Goal: Task Accomplishment & Management: Manage account settings

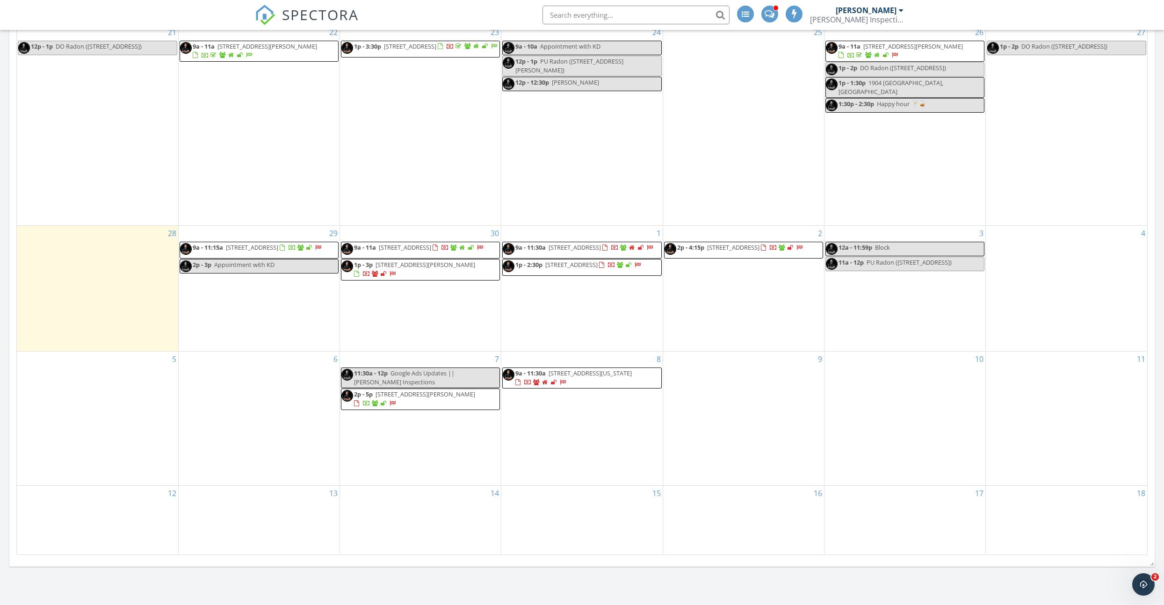
scroll to position [1413, 1165]
click at [737, 257] on span "2p - 4:15p 819 S Clay St, Junction City 66441" at bounding box center [734, 250] width 139 height 14
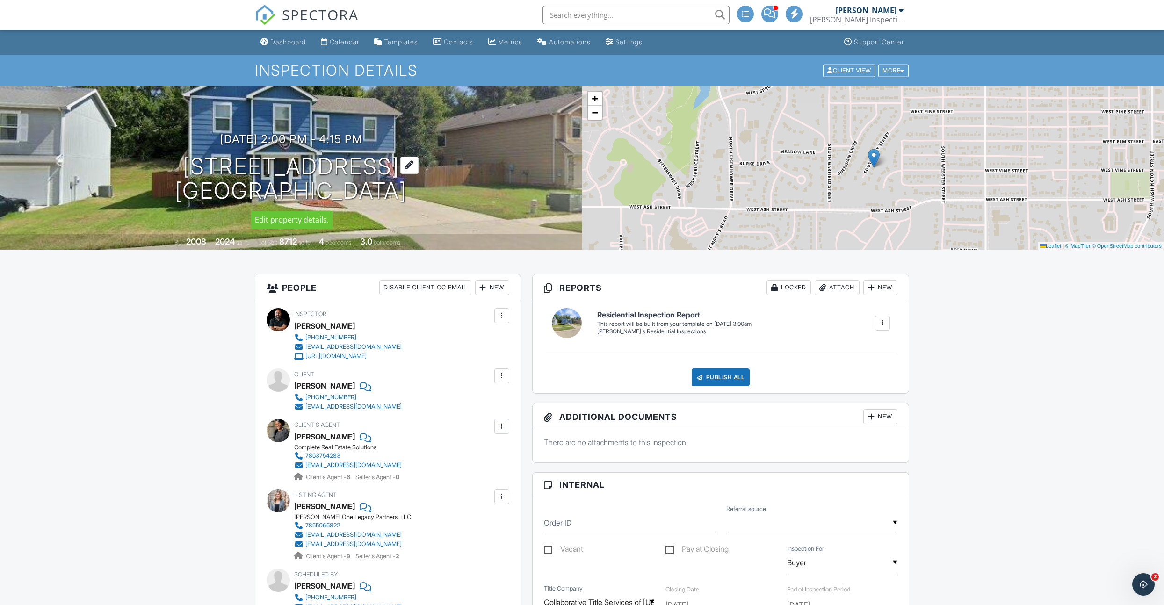
click at [419, 167] on div at bounding box center [409, 165] width 18 height 17
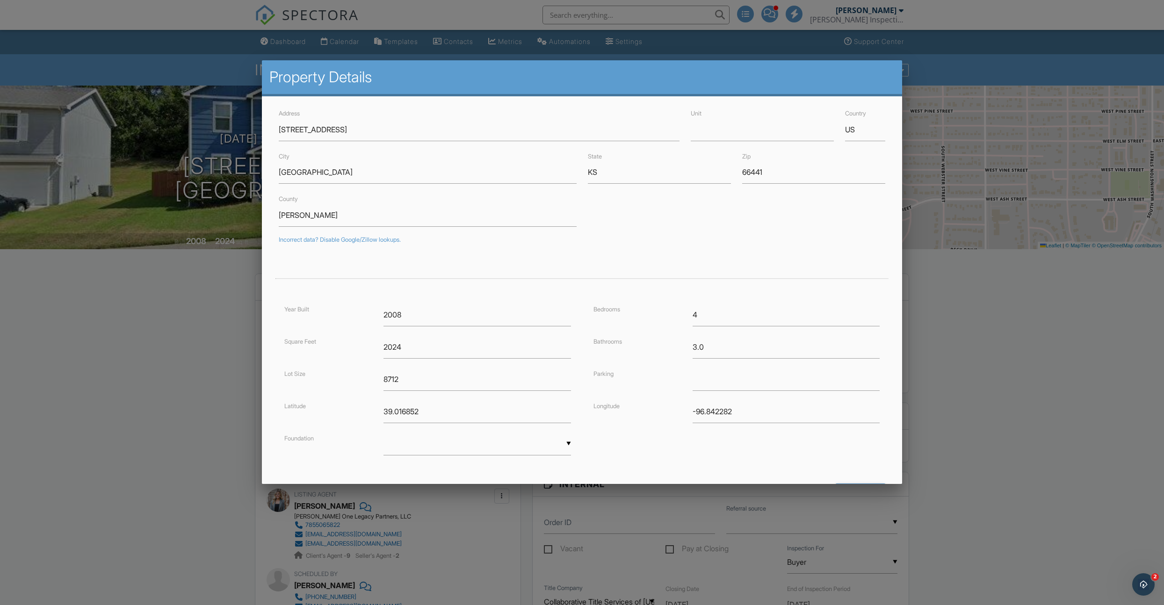
drag, startPoint x: 155, startPoint y: 327, endPoint x: 203, endPoint y: 298, distance: 56.2
click at [157, 328] on div at bounding box center [582, 331] width 1164 height 757
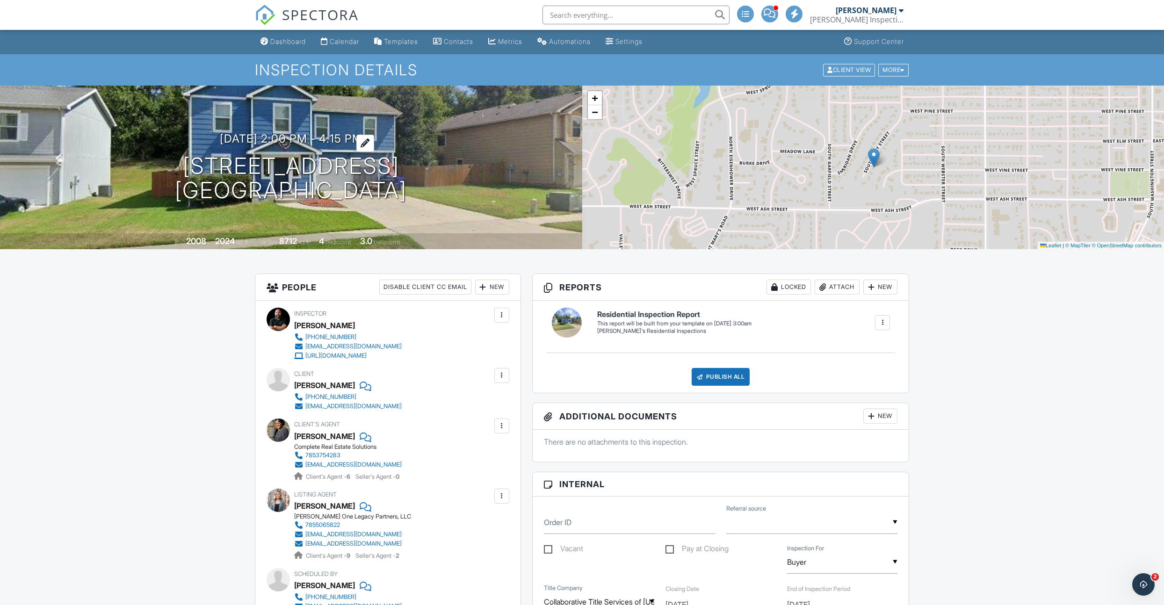
click at [349, 140] on h3 "10/02/2025 2:00 pm - 4:15 pm" at bounding box center [291, 138] width 143 height 13
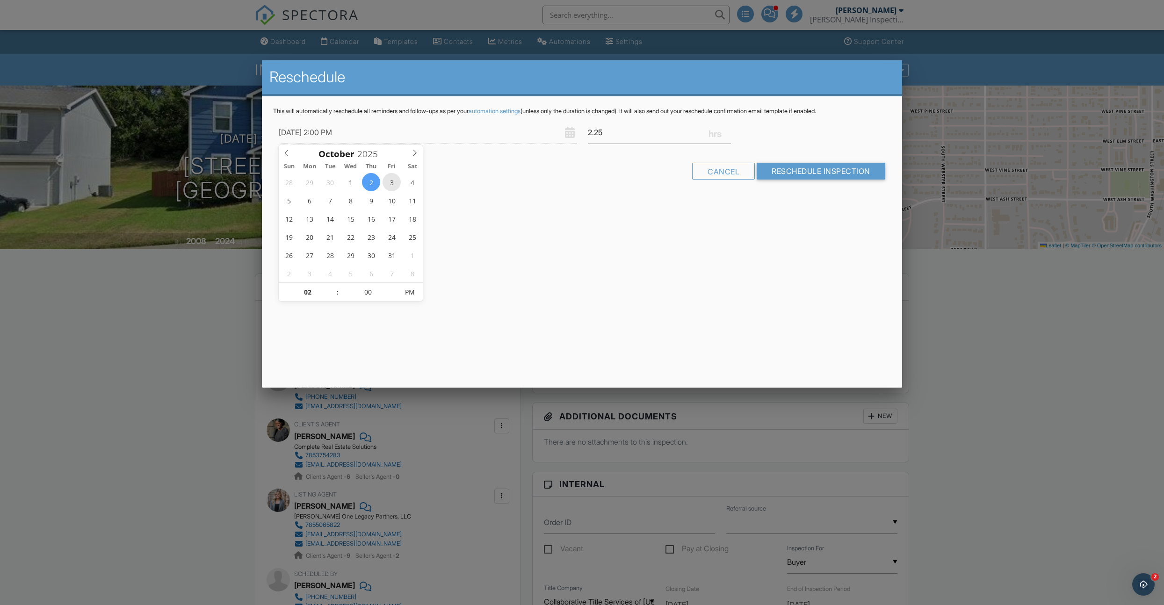
type input "10/03/2025 2:00 PM"
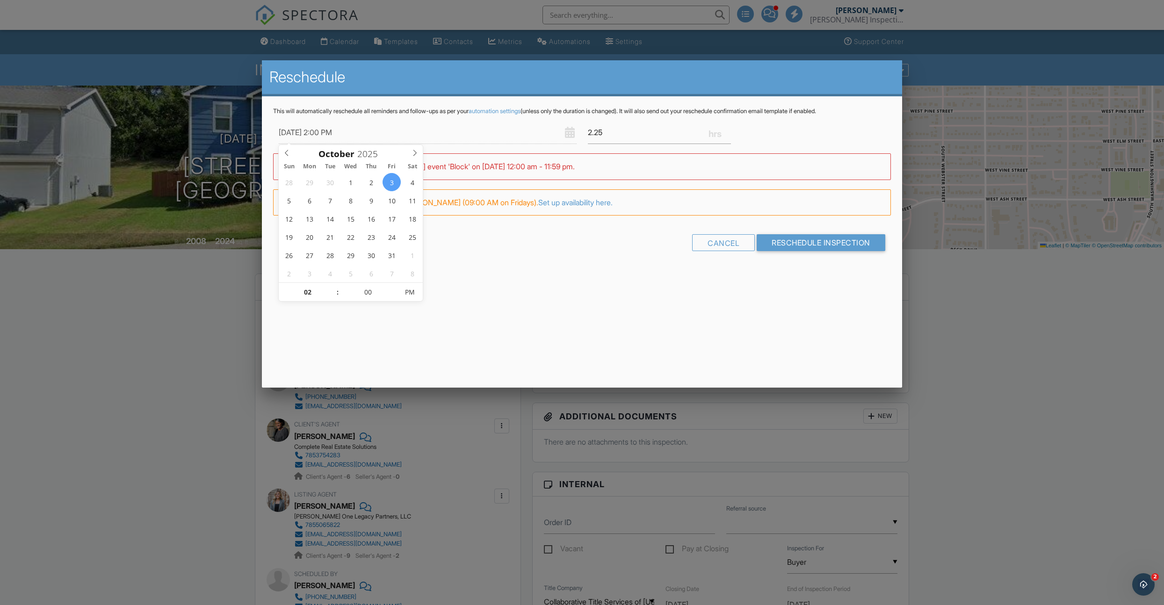
drag, startPoint x: 484, startPoint y: 237, endPoint x: 624, endPoint y: 128, distance: 177.3
click at [485, 237] on div "Cancel Reschedule Inspection" at bounding box center [582, 246] width 618 height 24
type input "2"
click at [728, 134] on input "2" at bounding box center [659, 132] width 143 height 23
click at [335, 133] on input "10/03/2025 2:00 PM" at bounding box center [428, 132] width 298 height 23
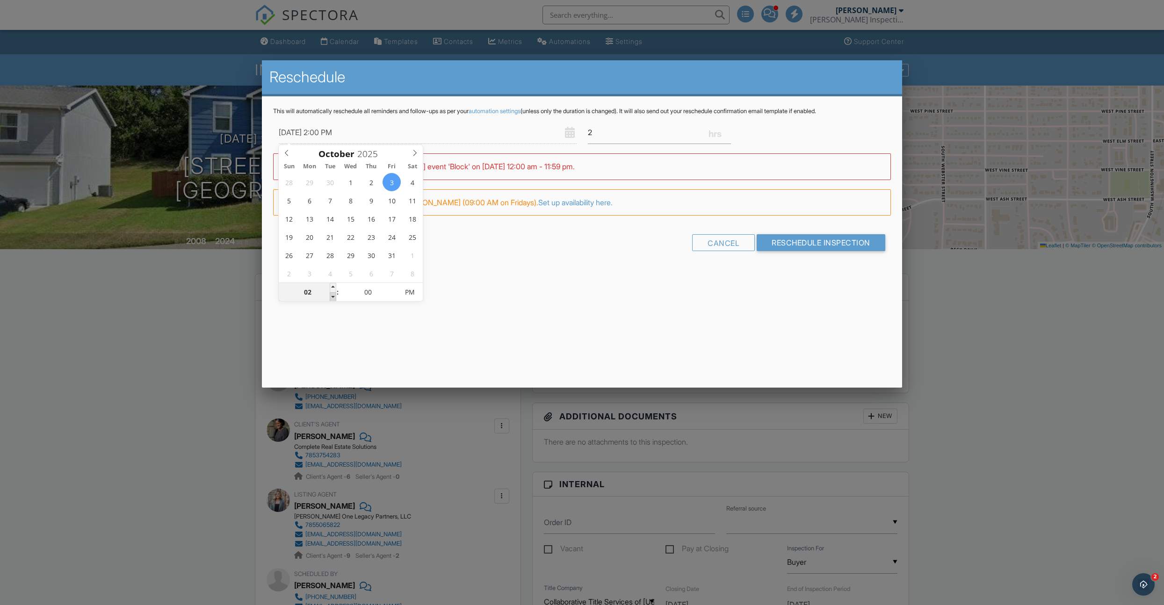
type input "10/03/2025 1:00 PM"
type input "01"
click at [330, 297] on span at bounding box center [333, 296] width 7 height 9
type input "10/03/2025 12:00 PM"
type input "12"
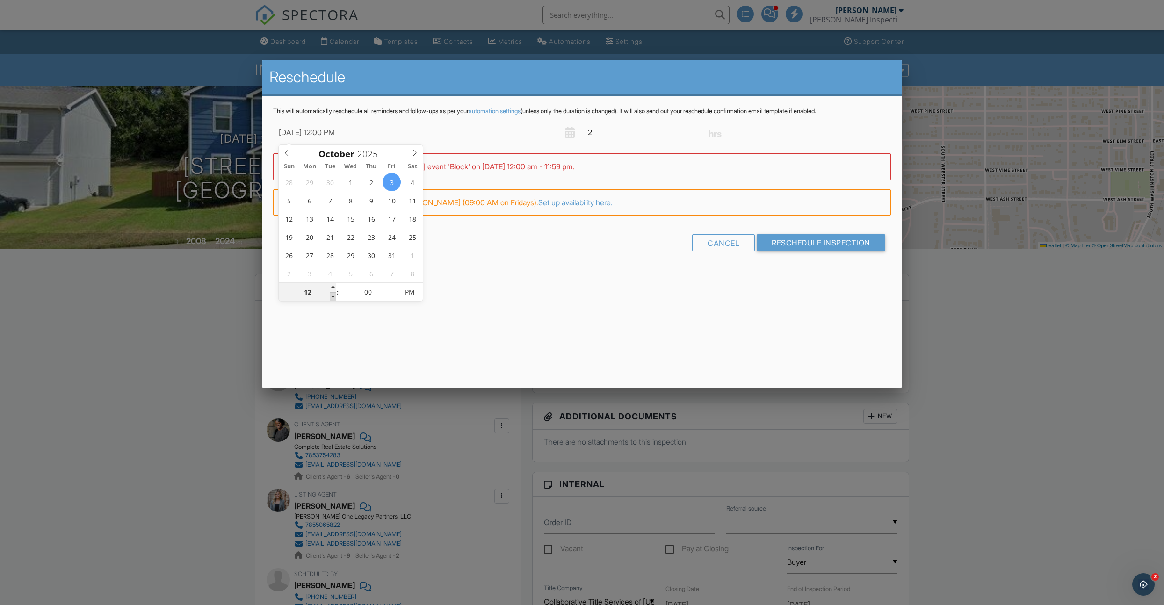
click at [330, 297] on span at bounding box center [333, 296] width 7 height 9
type input "10/03/2025 11:00 AM"
type input "11"
click at [330, 297] on span at bounding box center [333, 296] width 7 height 9
type input "10/03/2025 10:00 AM"
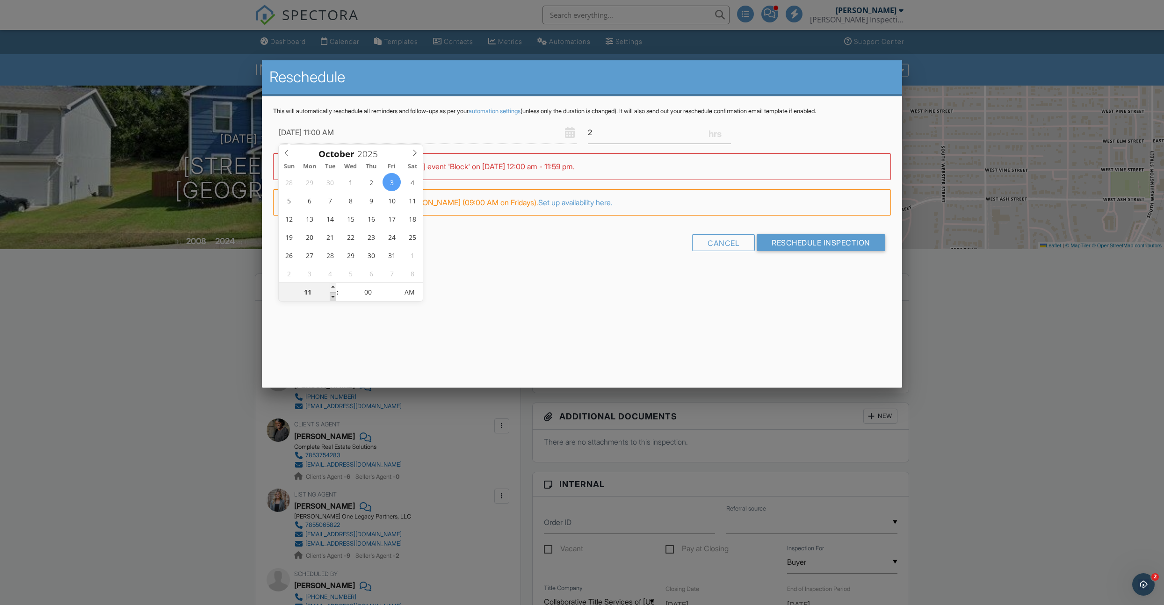
type input "10"
click at [330, 297] on span at bounding box center [333, 296] width 7 height 9
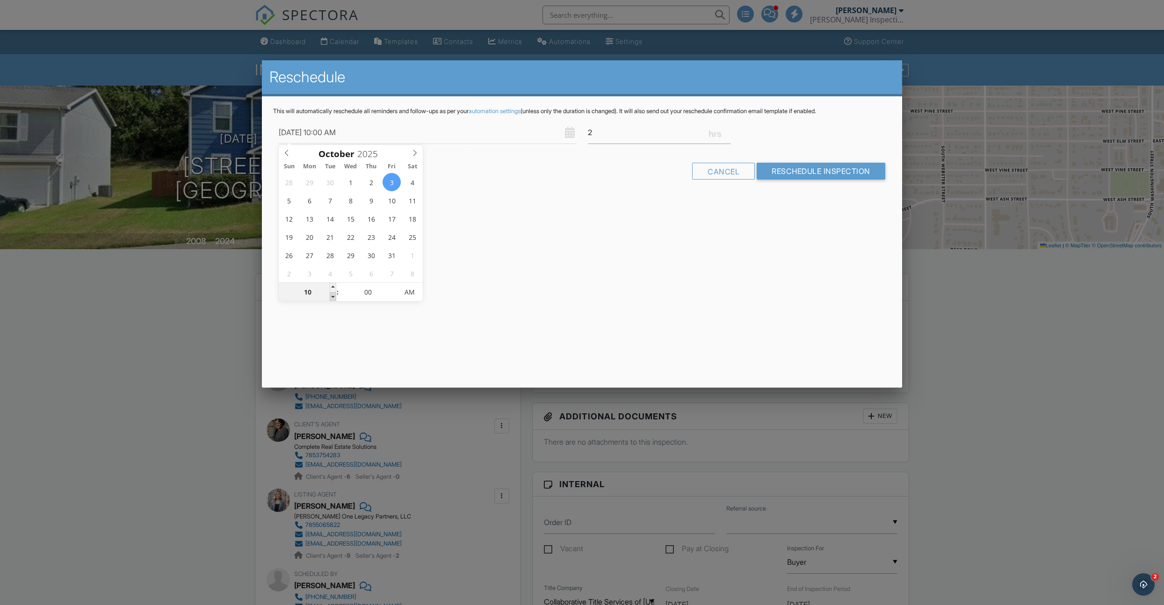
type input "10/03/2025 9:00 AM"
type input "09"
click at [330, 297] on span at bounding box center [333, 296] width 7 height 9
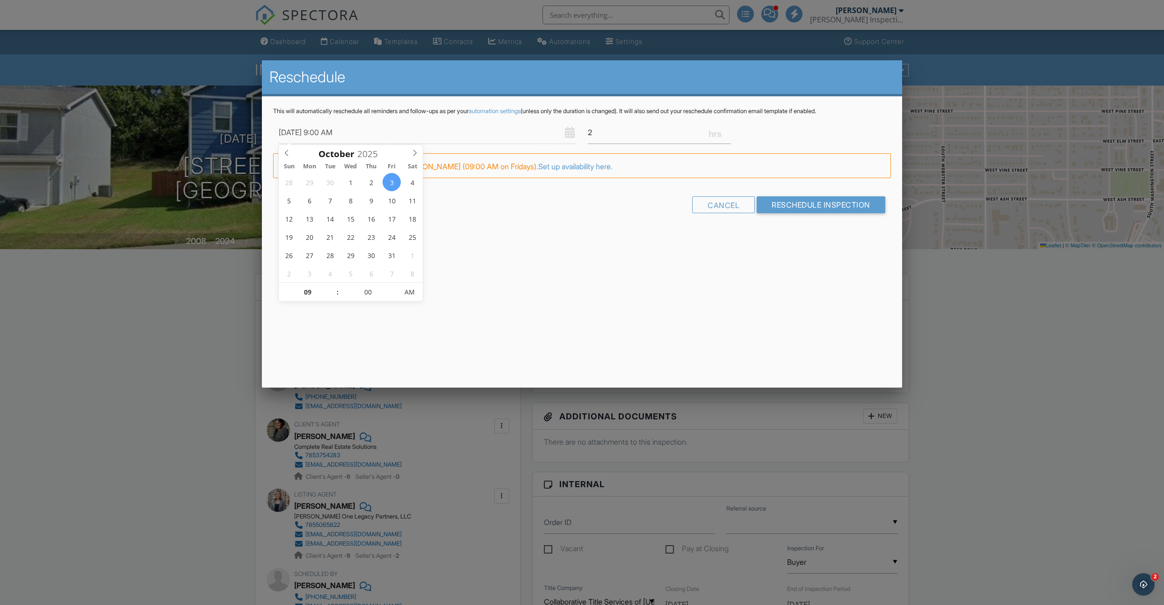
click at [335, 326] on div "Reschedule This will automatically reschedule all reminders and follow-ups as p…" at bounding box center [582, 223] width 640 height 327
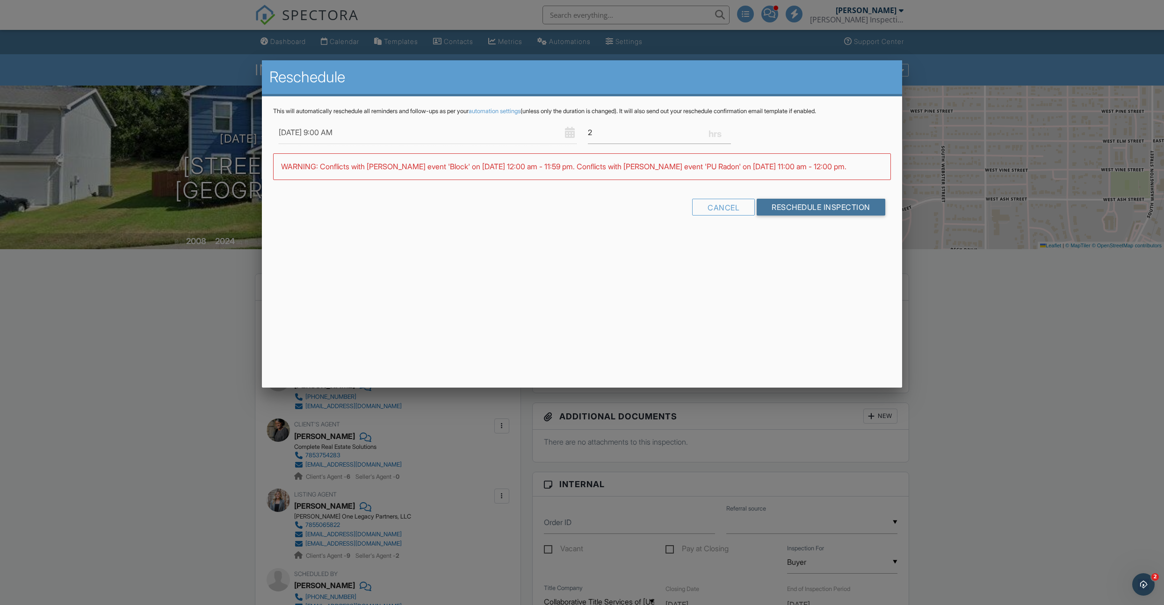
click at [793, 216] on input "Reschedule Inspection" at bounding box center [821, 207] width 129 height 17
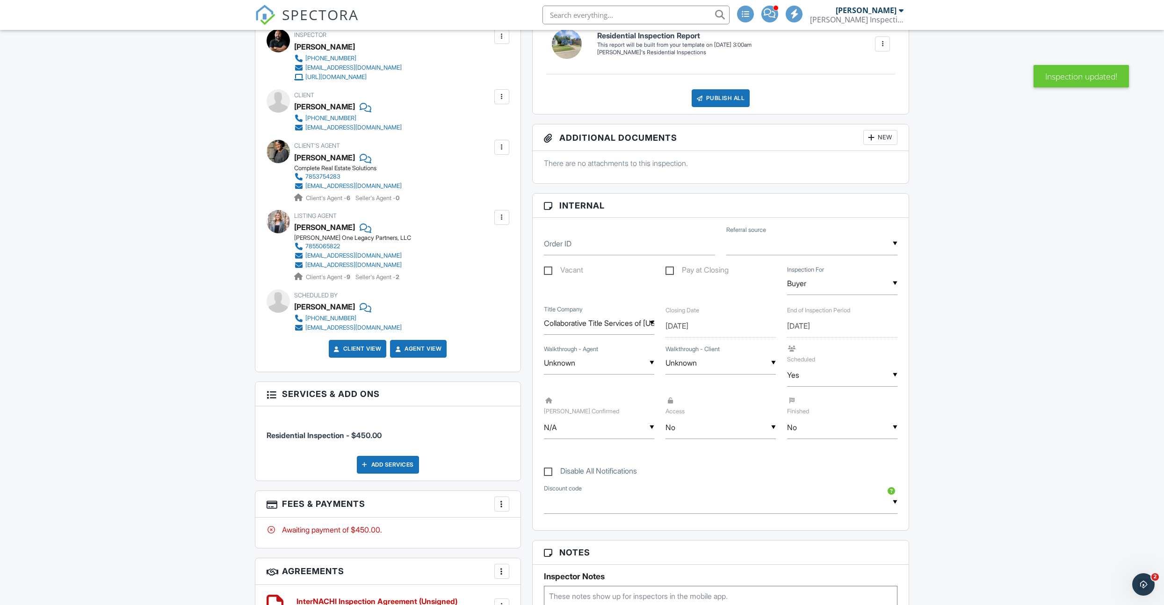
scroll to position [285, 0]
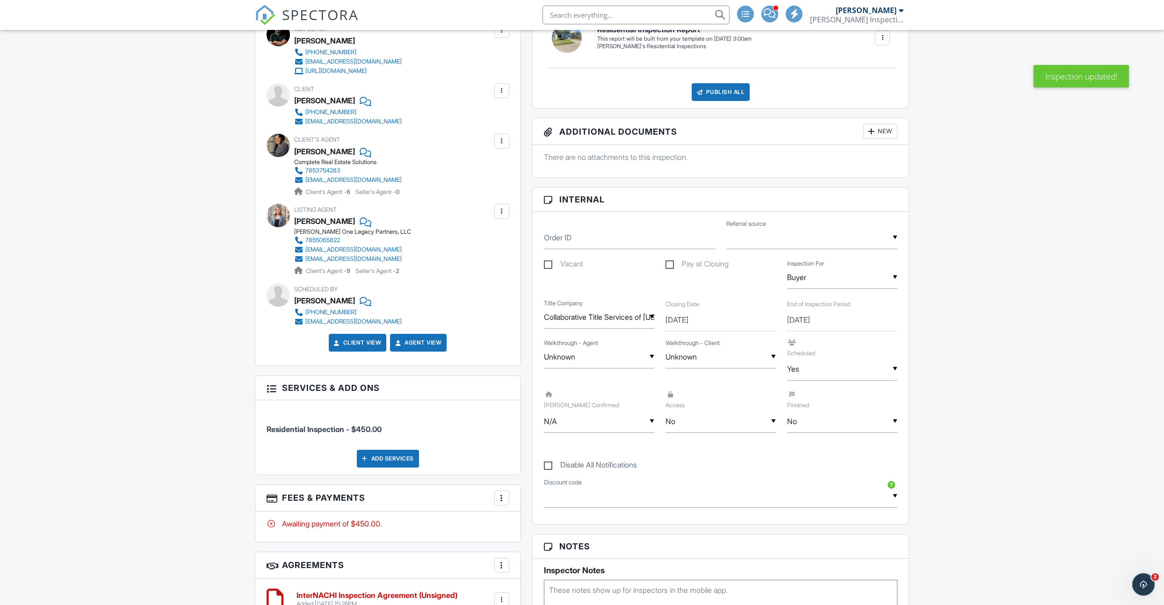
click at [669, 269] on label "Pay at Closing" at bounding box center [697, 266] width 63 height 12
click at [669, 269] on input "Pay at Closing" at bounding box center [669, 265] width 6 height 6
checkbox input "true"
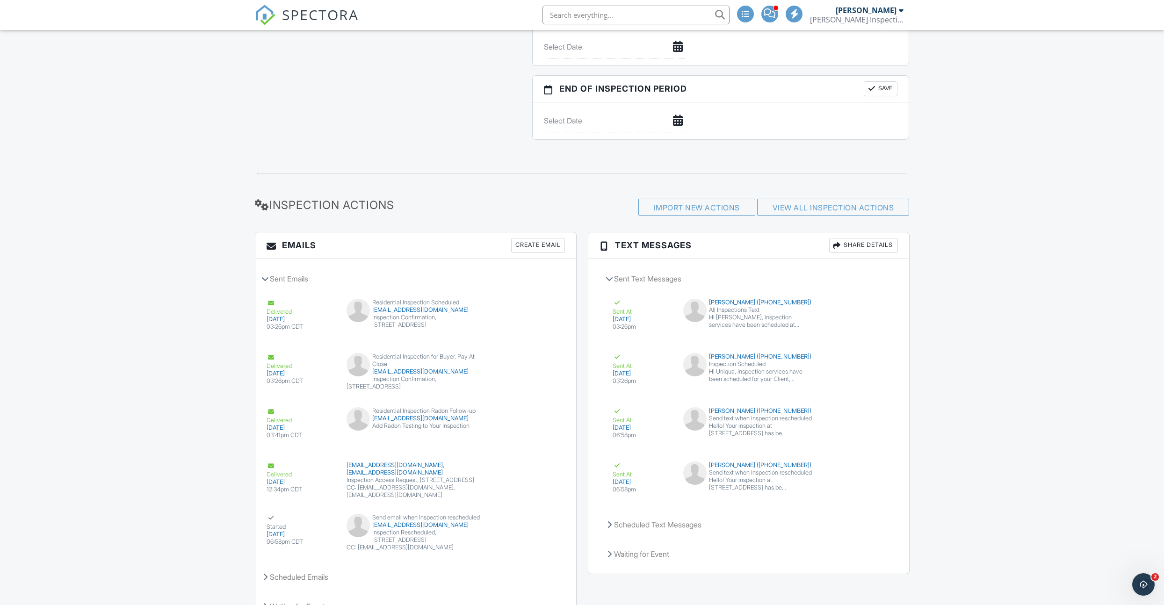
scroll to position [1157, 0]
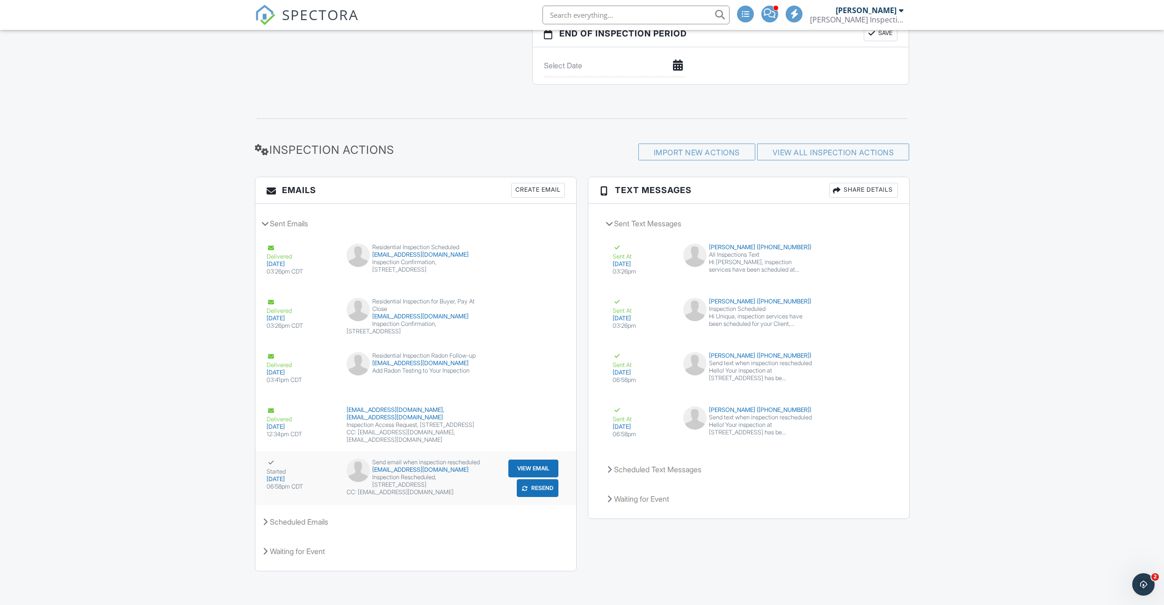
click at [530, 460] on button "View Email" at bounding box center [533, 469] width 50 height 18
click at [535, 183] on div "Create Email" at bounding box center [538, 190] width 54 height 15
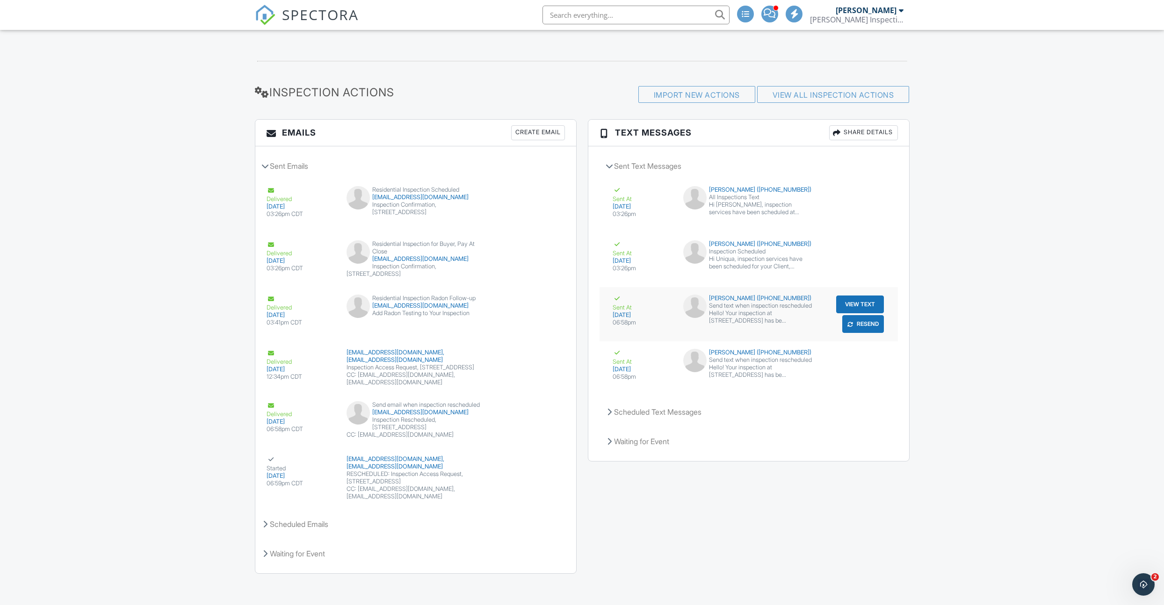
click at [851, 301] on button "View Text" at bounding box center [860, 305] width 48 height 18
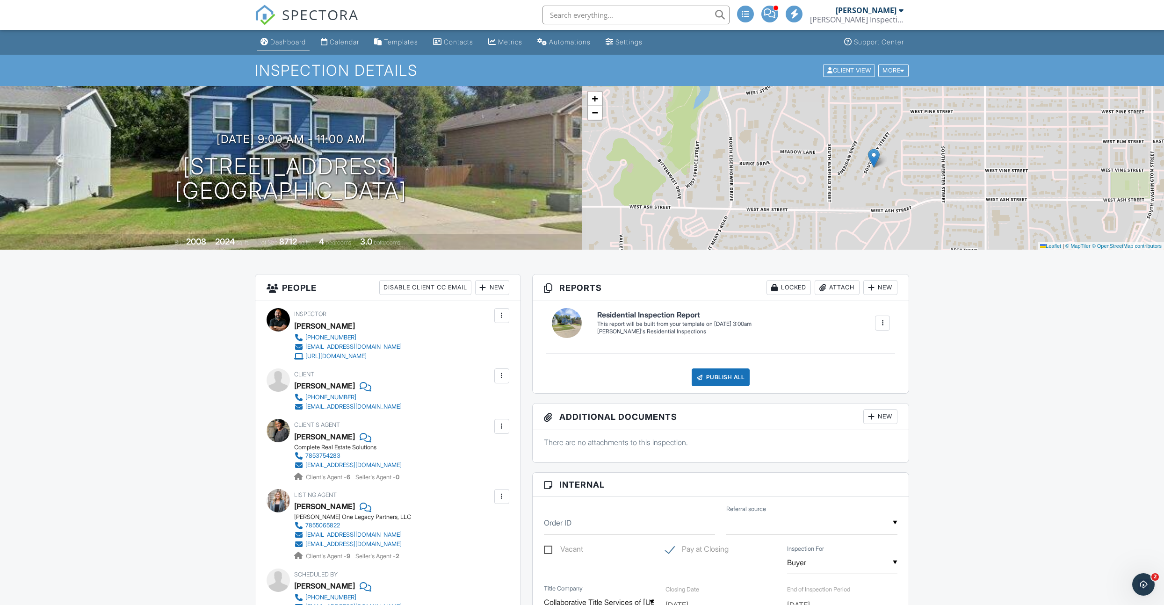
click at [287, 45] on div "Dashboard" at bounding box center [288, 42] width 36 height 8
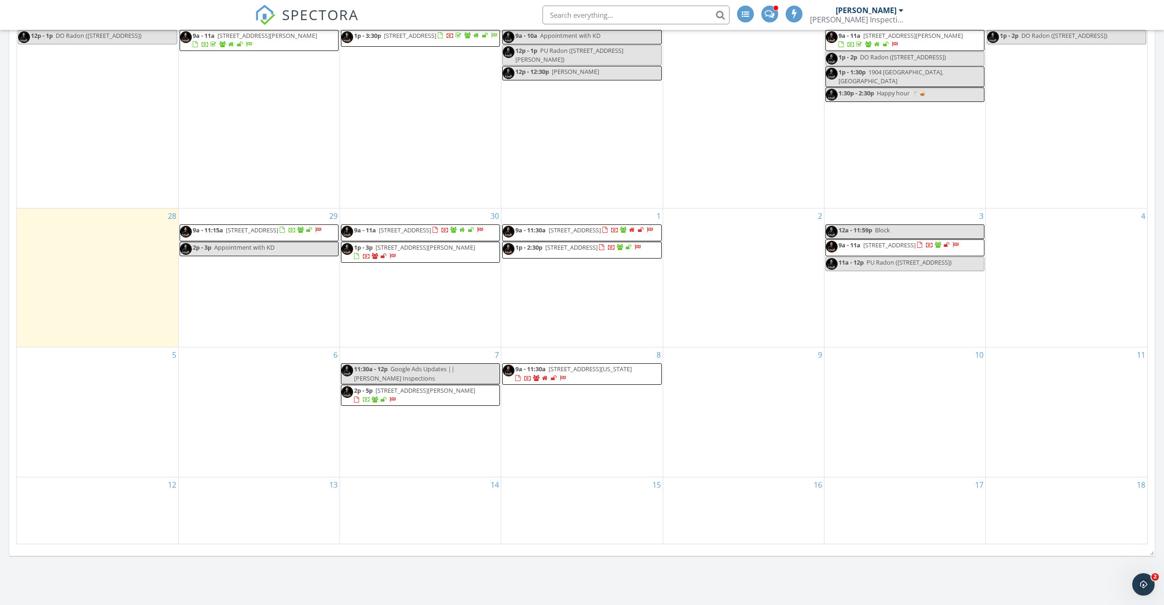
scroll to position [413, 0]
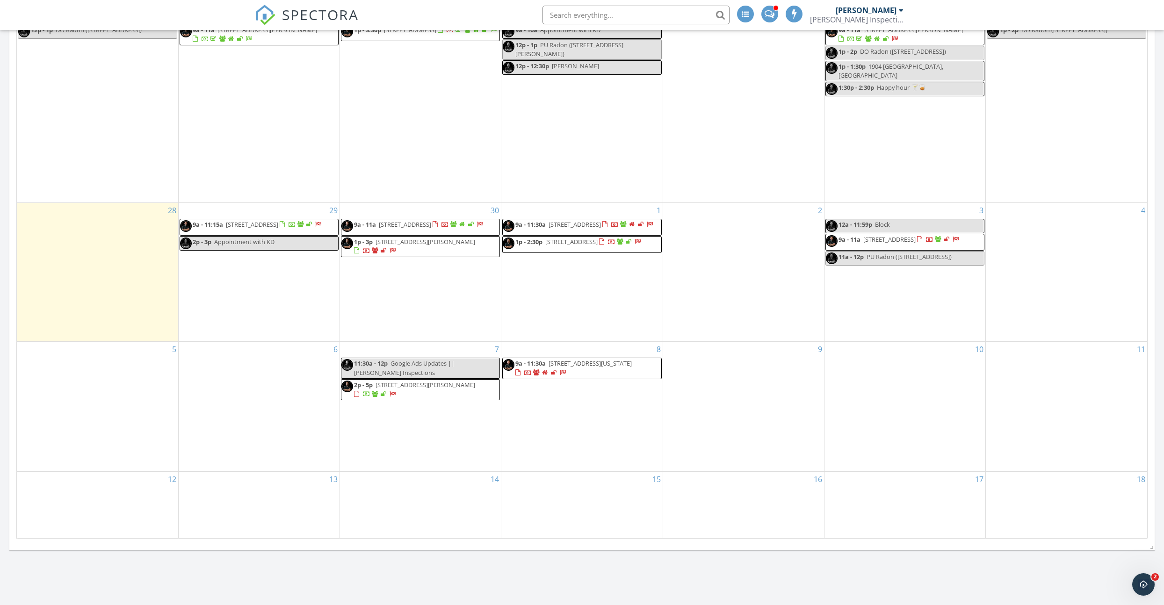
click at [586, 368] on span "[STREET_ADDRESS][US_STATE]" at bounding box center [590, 363] width 83 height 8
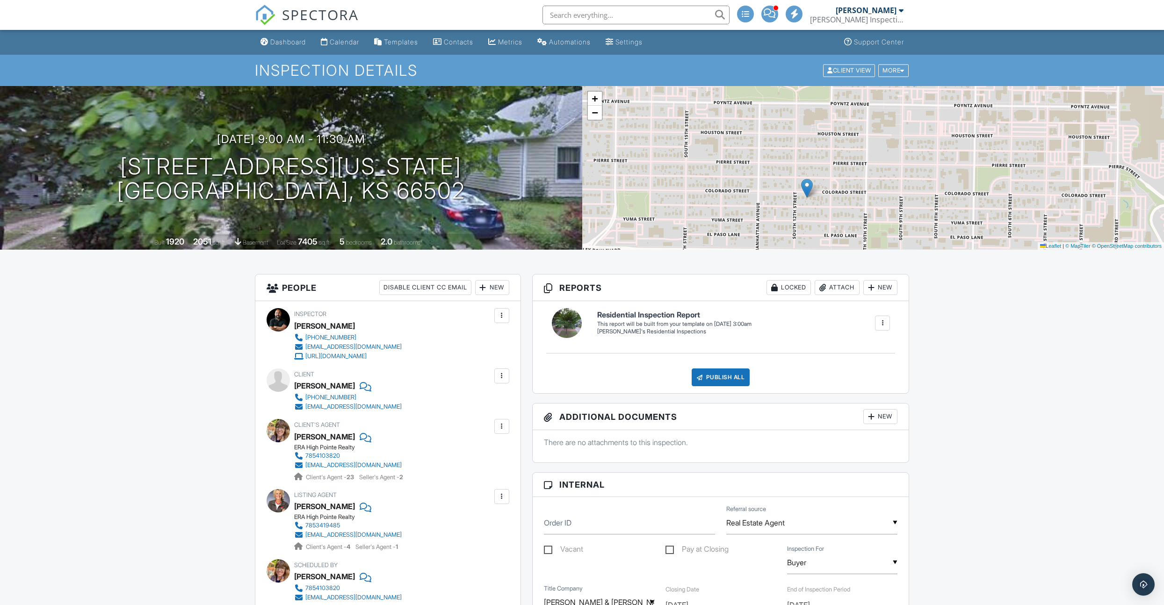
drag, startPoint x: 817, startPoint y: 147, endPoint x: 719, endPoint y: 174, distance: 102.2
click at [749, 176] on div "+ − Leaflet | © MapTiler © OpenStreetMap contributors" at bounding box center [873, 168] width 582 height 164
click at [376, 140] on div at bounding box center [368, 143] width 18 height 17
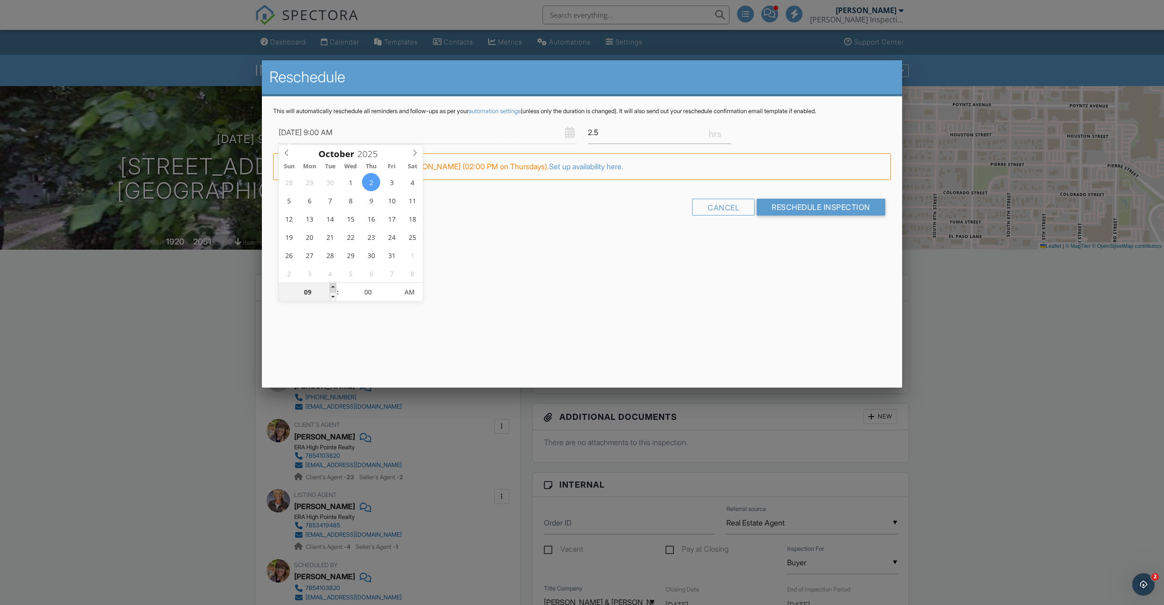
type input "10/02/2025 10:00 AM"
type input "10"
click at [333, 287] on span at bounding box center [333, 287] width 7 height 9
type input "10/02/2025 10:05 AM"
type input "05"
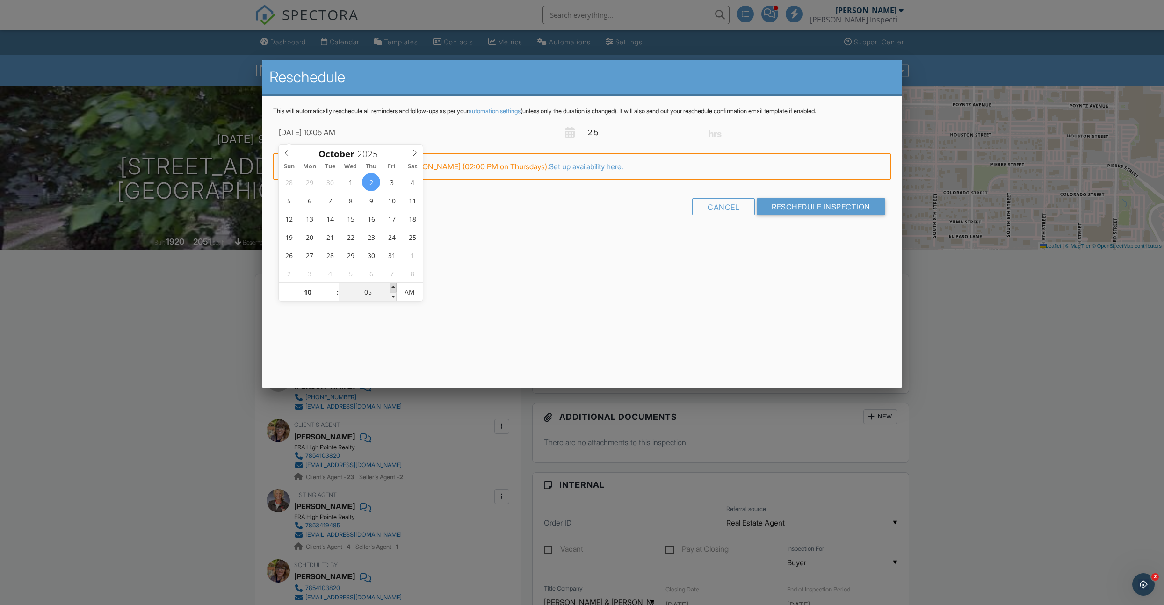
click at [393, 286] on span at bounding box center [393, 287] width 7 height 9
type input "10/02/2025 10:10 AM"
type input "10"
click at [393, 286] on span at bounding box center [393, 287] width 7 height 9
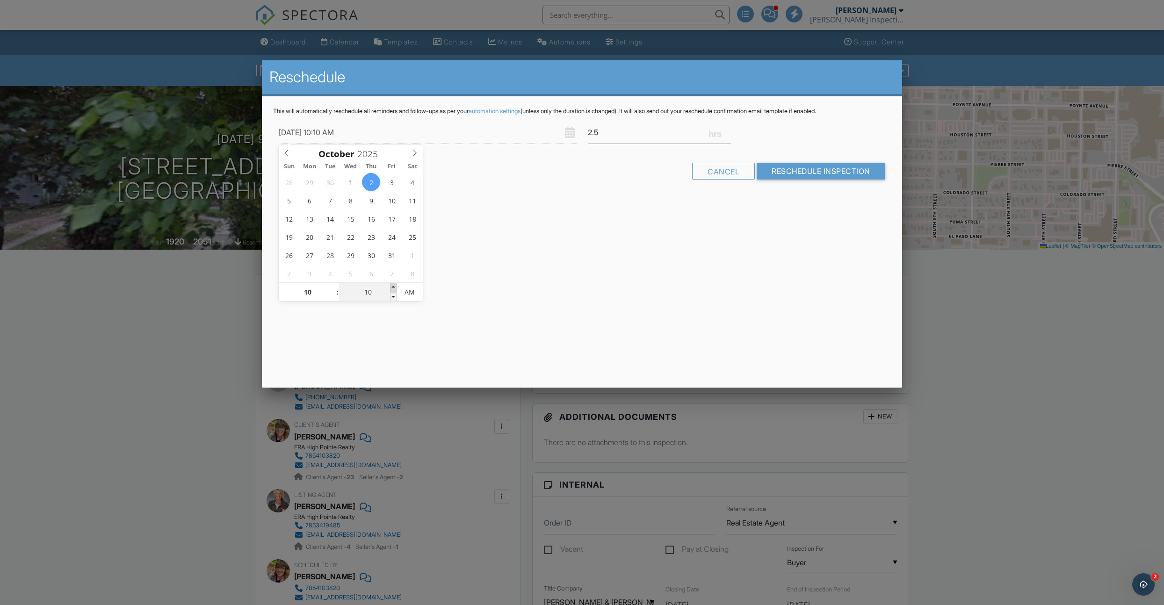
type input "[DATE] 10:15 AM"
type input "15"
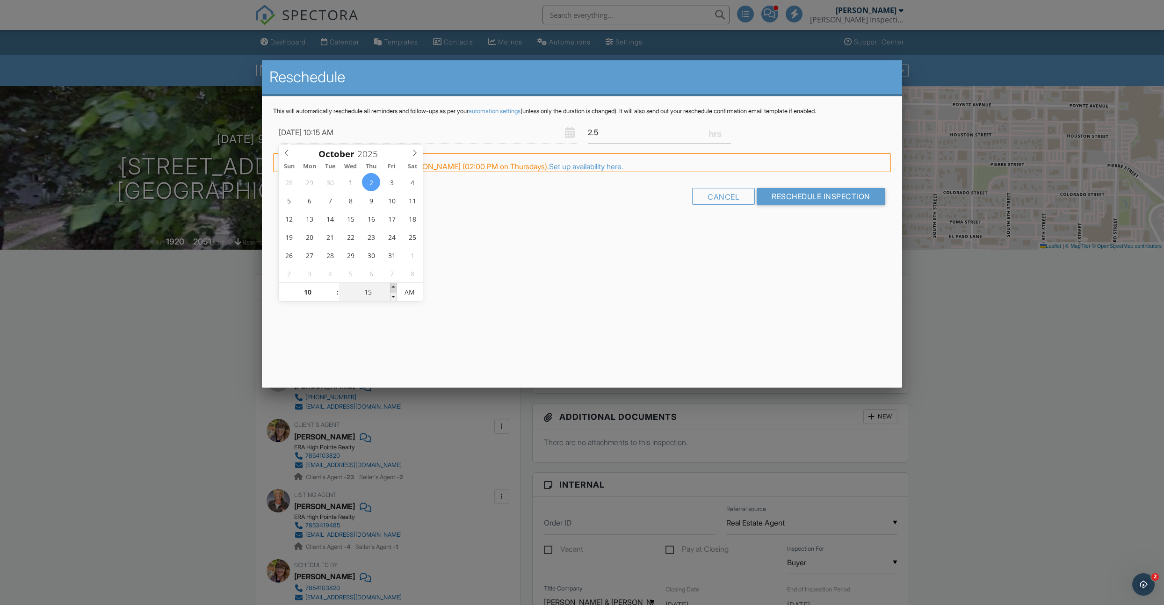
click at [393, 286] on span at bounding box center [393, 287] width 7 height 9
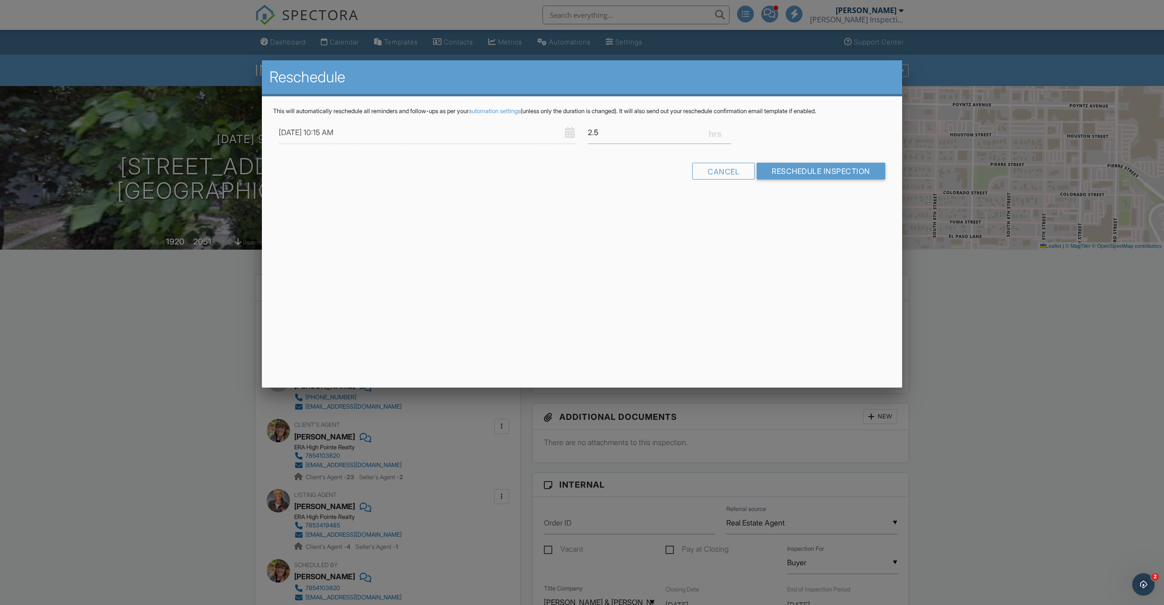
drag, startPoint x: 497, startPoint y: 277, endPoint x: 492, endPoint y: 276, distance: 4.9
click at [496, 277] on div "Reschedule This will automatically reschedule all reminders and follow-ups as p…" at bounding box center [582, 223] width 640 height 327
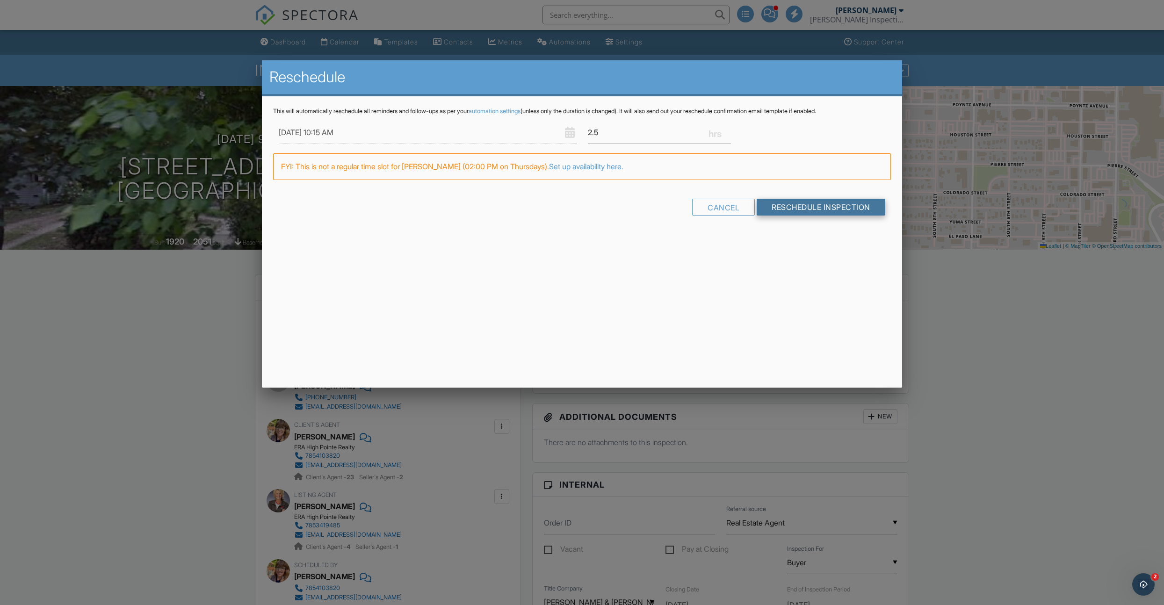
click at [778, 205] on input "Reschedule Inspection" at bounding box center [821, 207] width 129 height 17
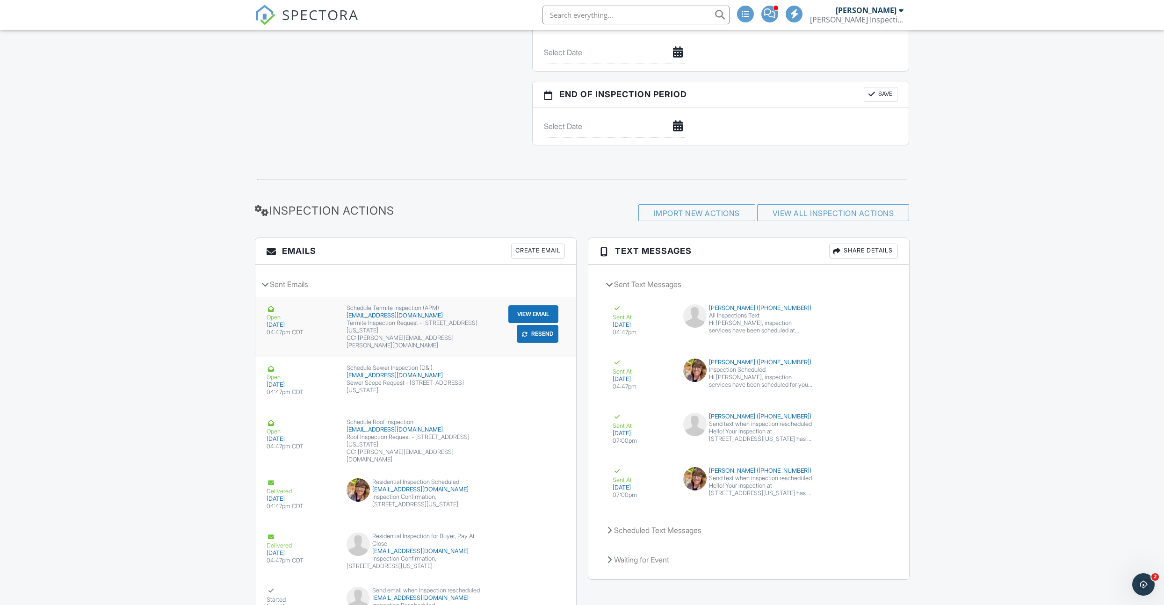
scroll to position [1100, 0]
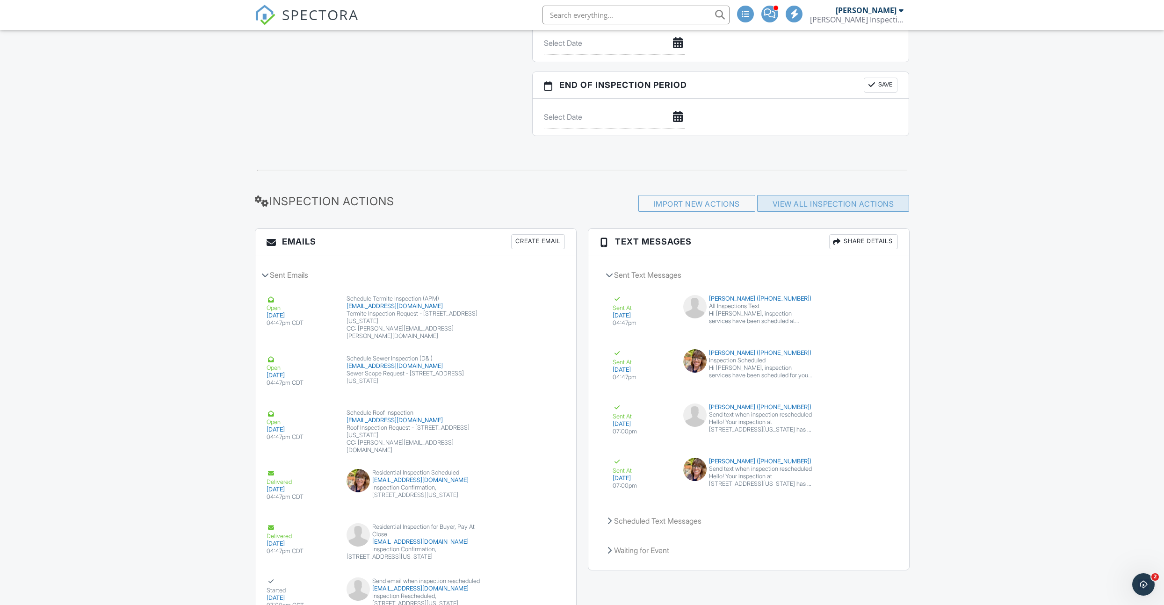
click at [766, 203] on div "View All Inspection Actions" at bounding box center [833, 203] width 153 height 17
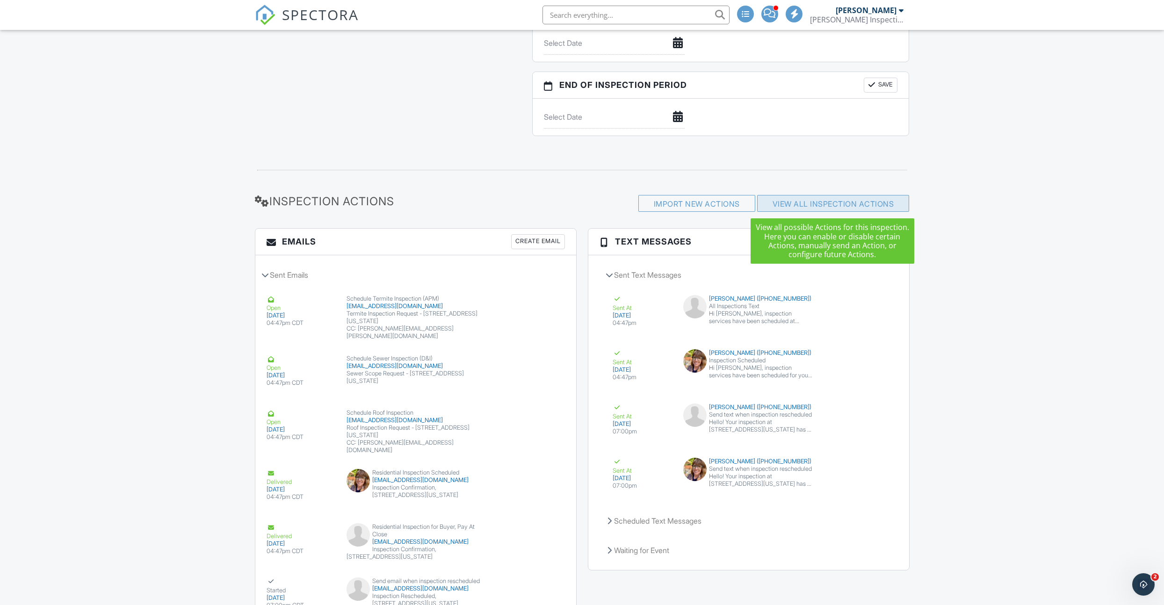
click at [791, 202] on link "View All Inspection Actions" at bounding box center [834, 203] width 122 height 9
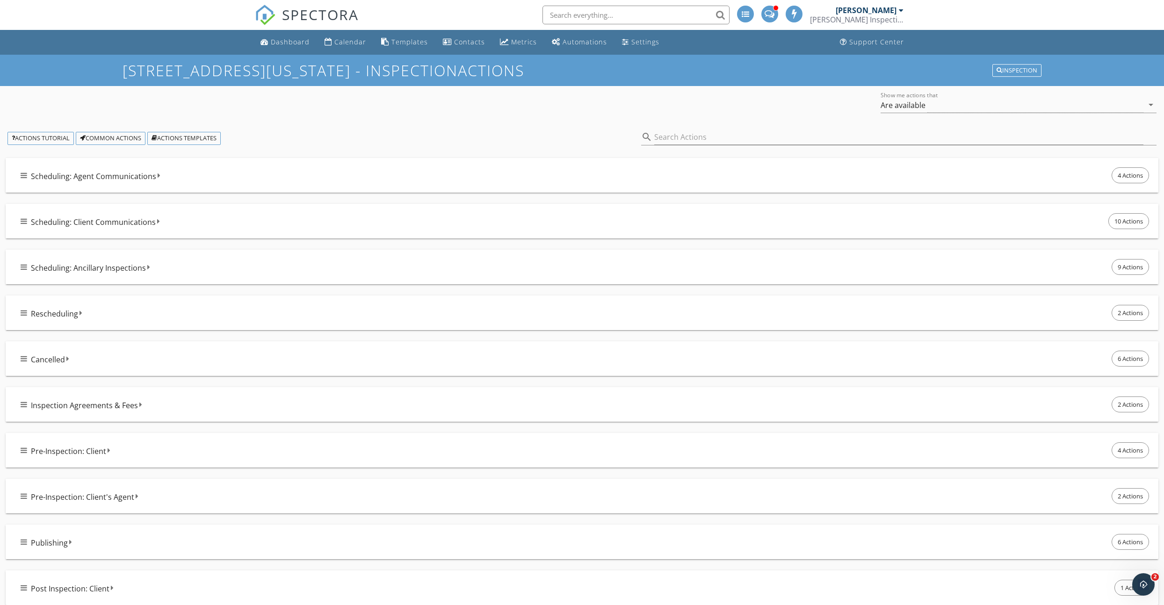
click at [22, 269] on icon at bounding box center [24, 266] width 7 height 7
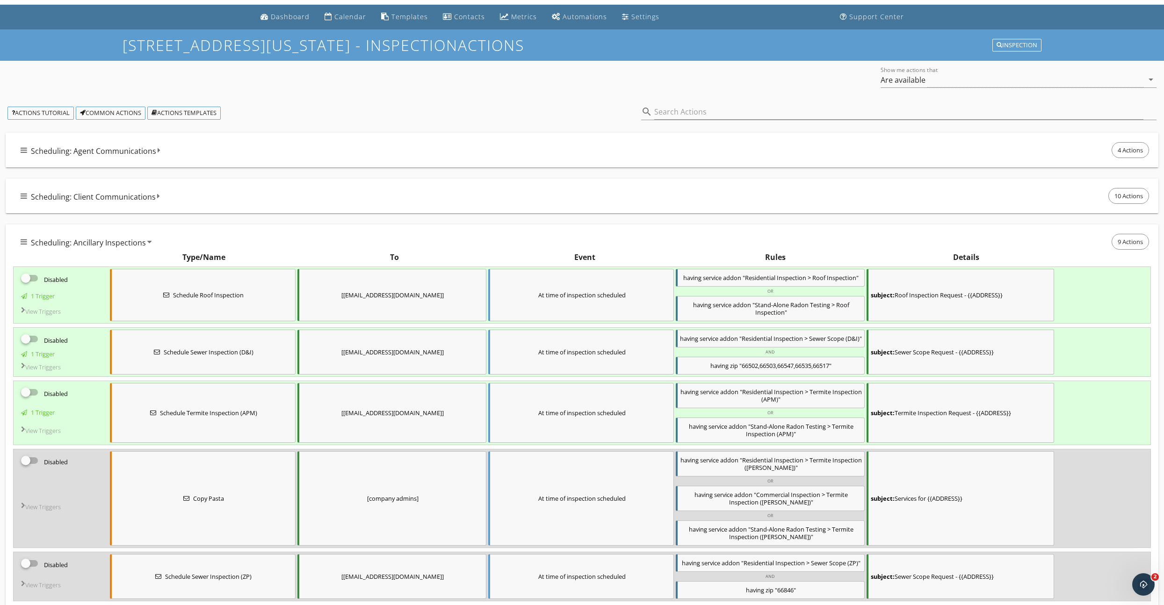
scroll to position [28, 0]
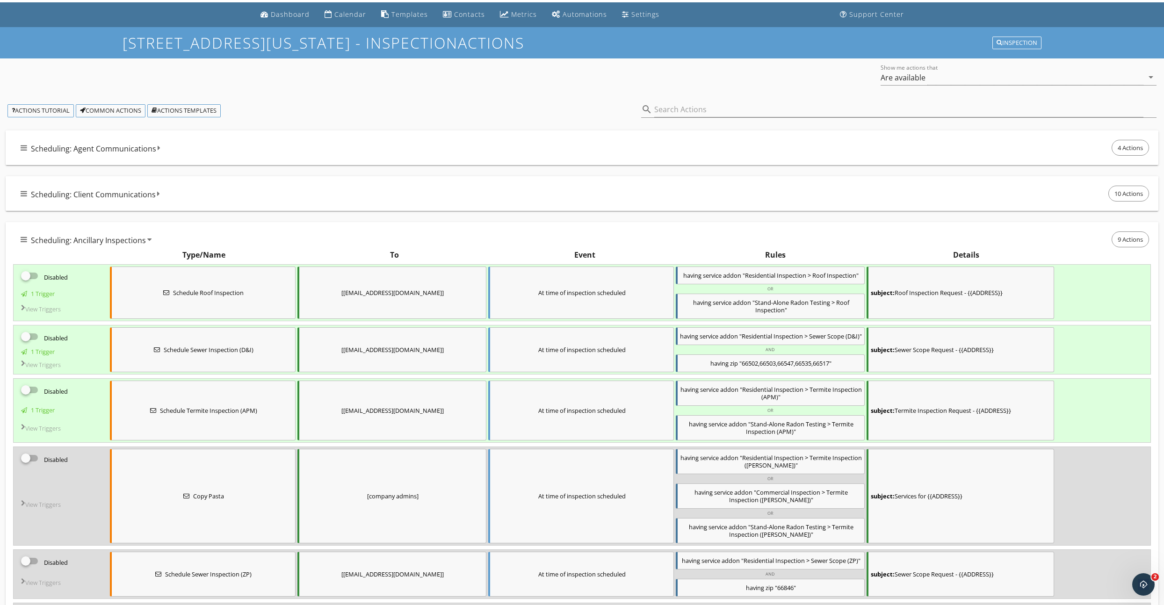
click at [33, 339] on input "checkbox" at bounding box center [30, 340] width 18 height 11
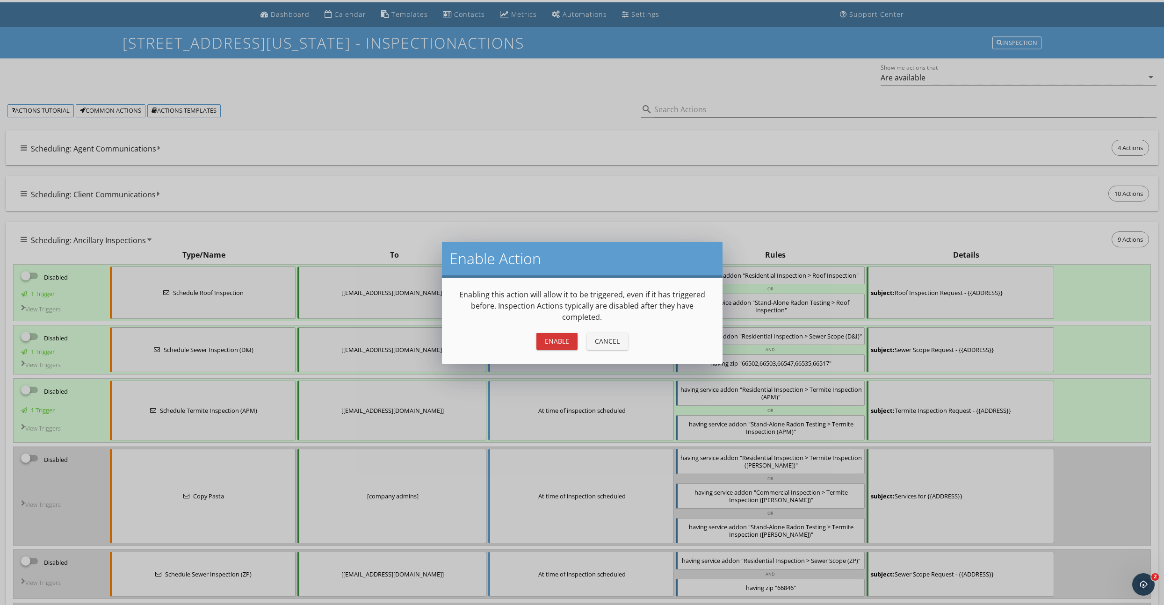
click at [554, 345] on div "Enable" at bounding box center [557, 341] width 26 height 10
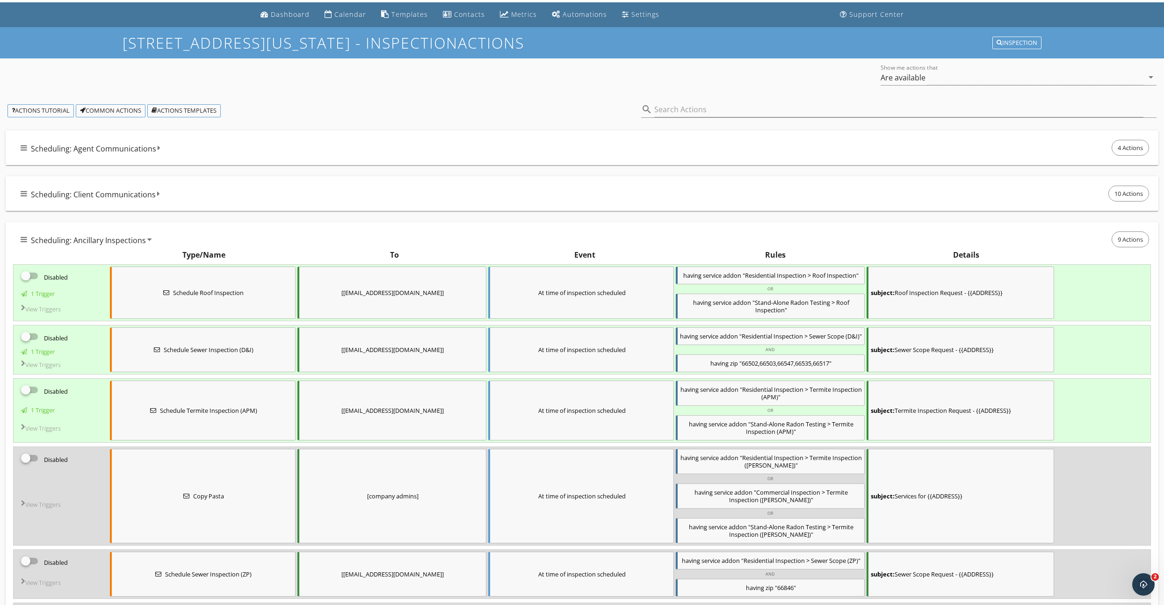
scroll to position [26, 0]
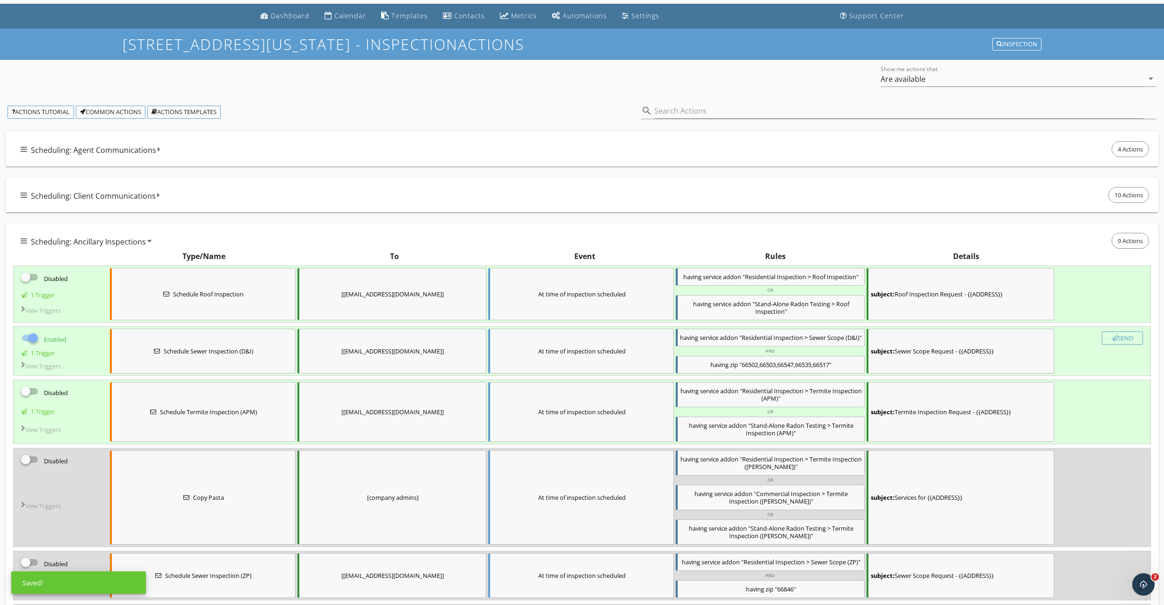
click at [1113, 341] on div "Send" at bounding box center [1122, 337] width 33 height 7
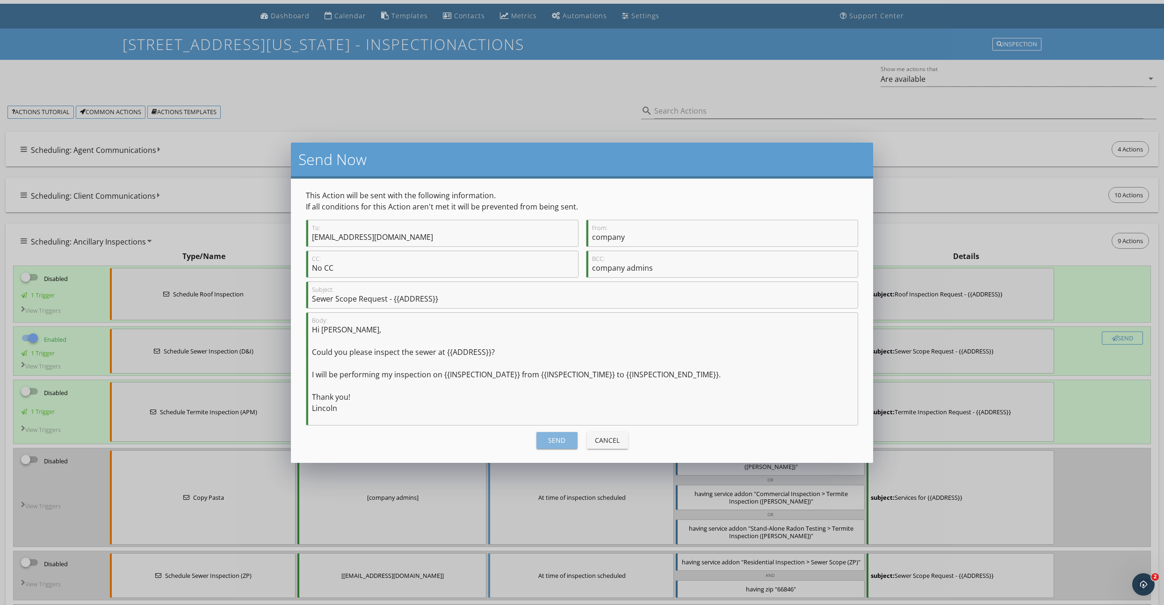
click at [560, 440] on div "Send" at bounding box center [557, 441] width 26 height 10
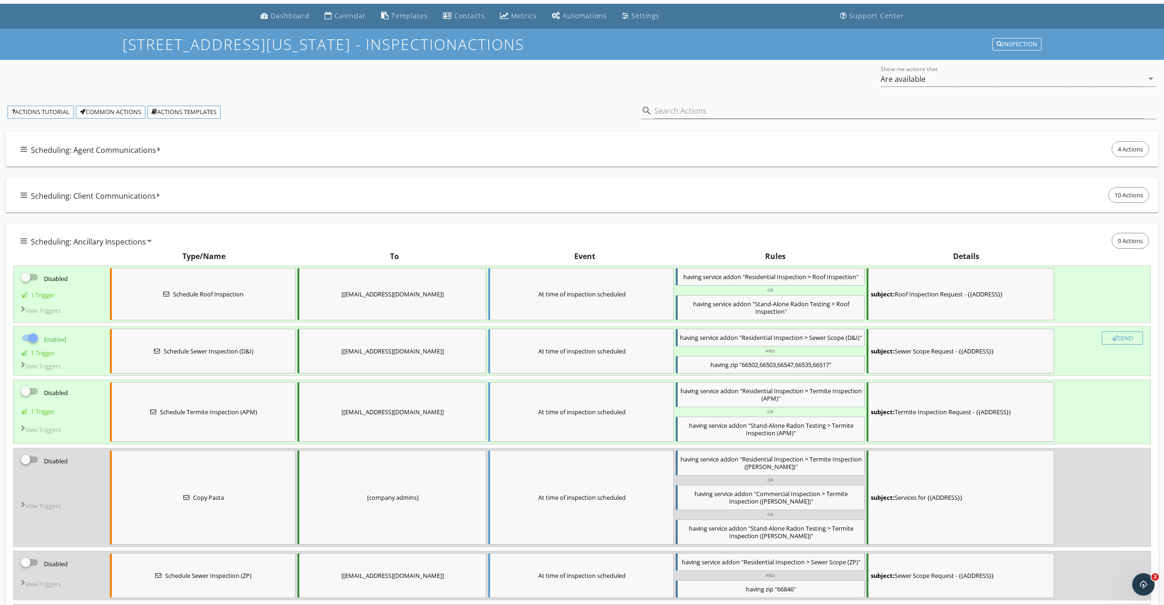
checkbox input "false"
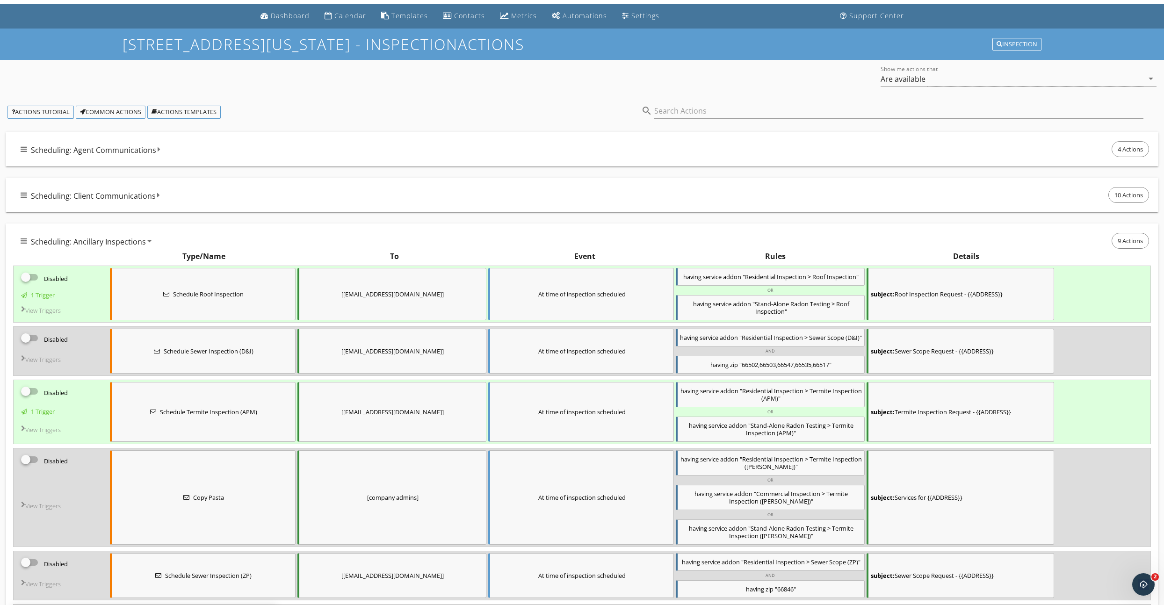
click at [29, 399] on div at bounding box center [26, 392] width 16 height 16
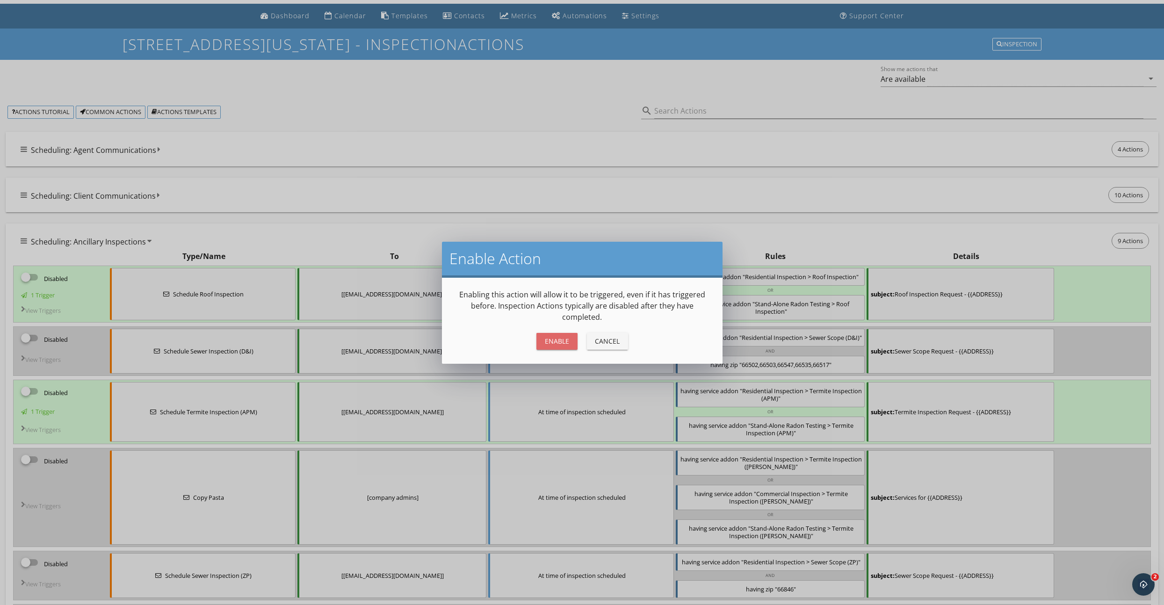
click at [549, 343] on div "Enable" at bounding box center [557, 341] width 26 height 10
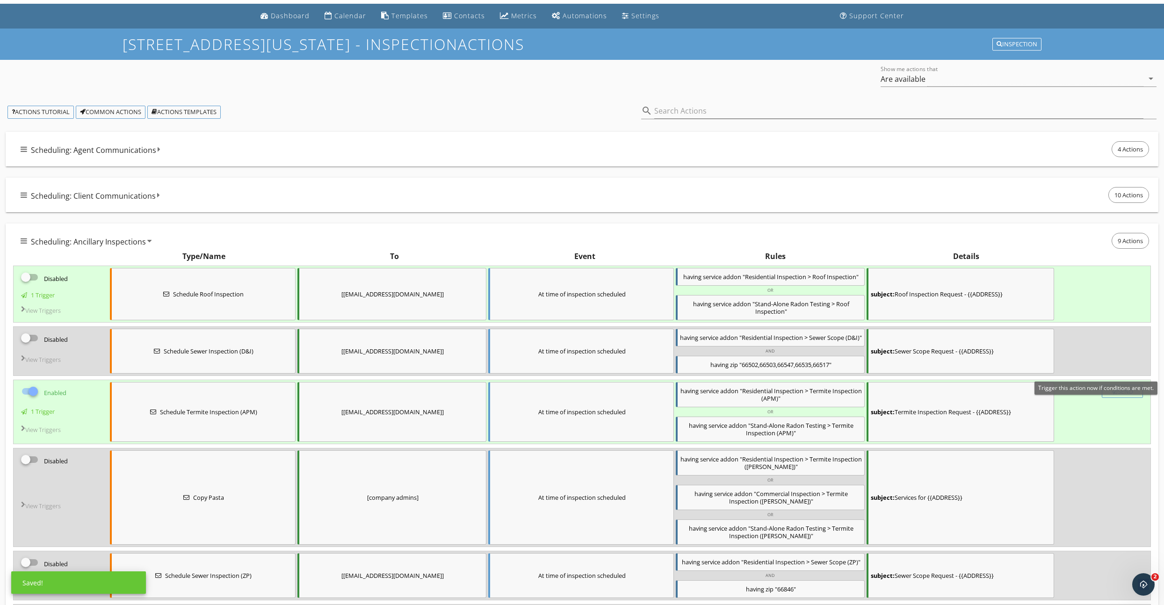
click at [1119, 395] on div "Send" at bounding box center [1122, 391] width 33 height 7
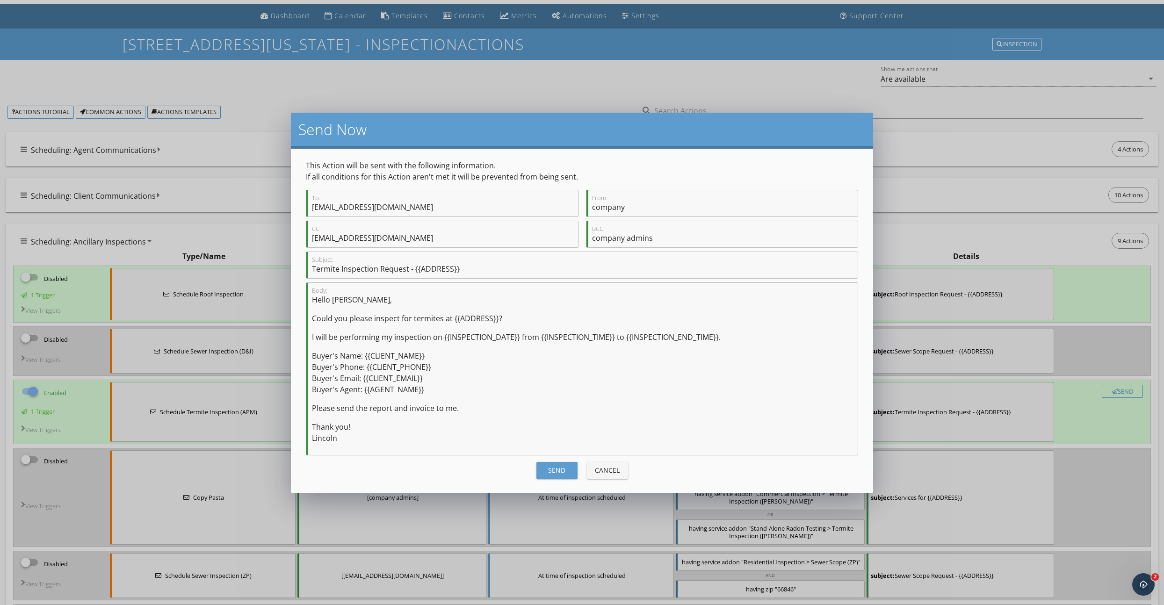
click at [559, 465] on div "Send" at bounding box center [557, 470] width 26 height 10
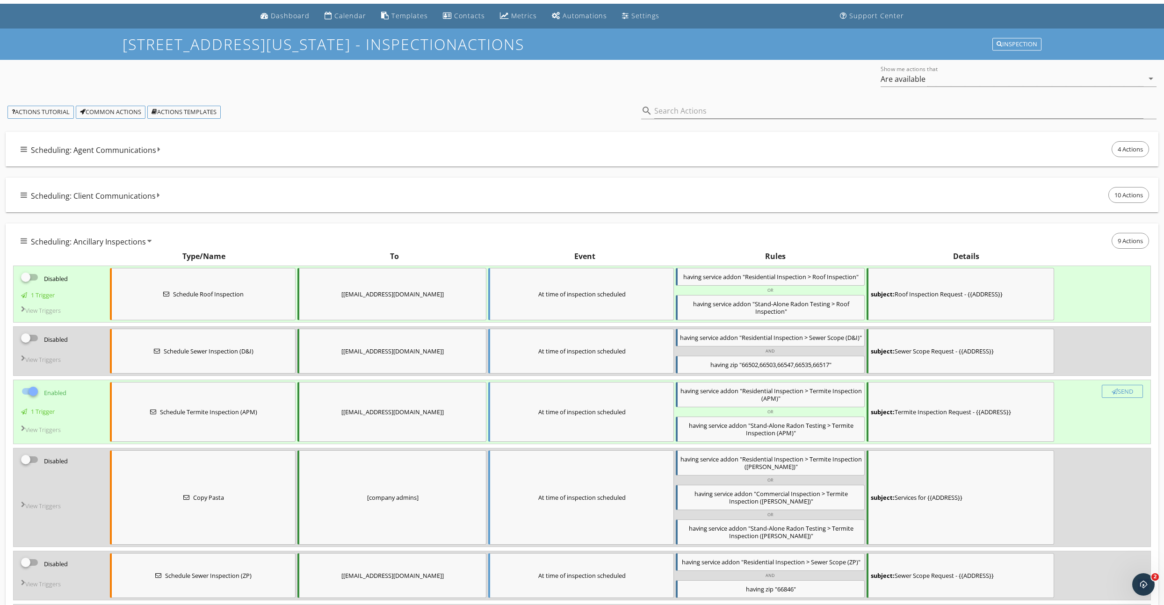
checkbox input "false"
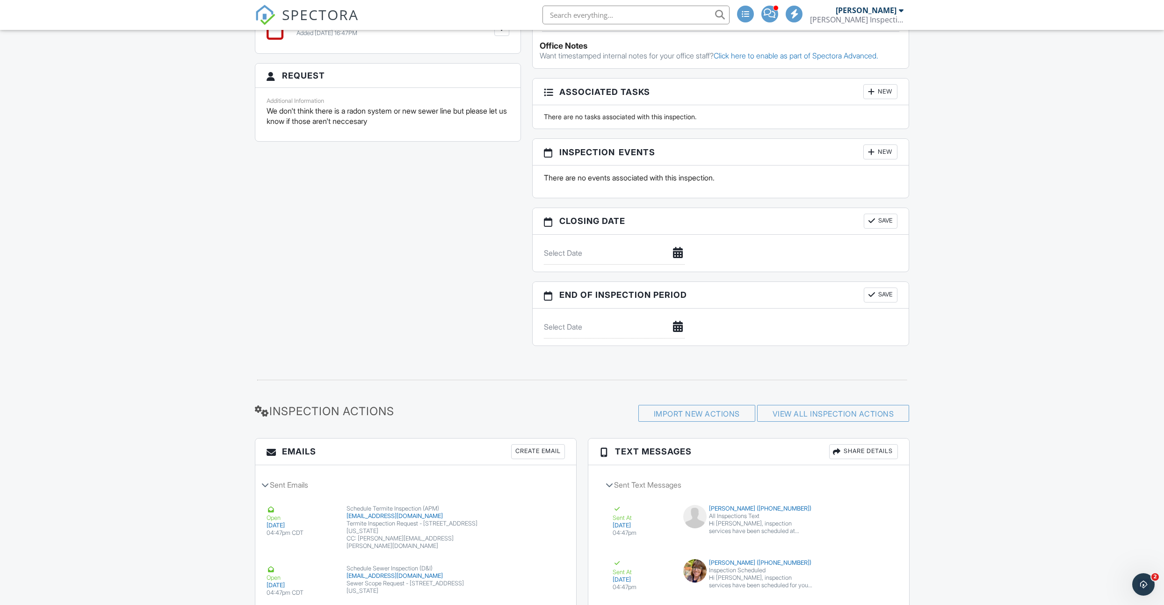
scroll to position [1168, 0]
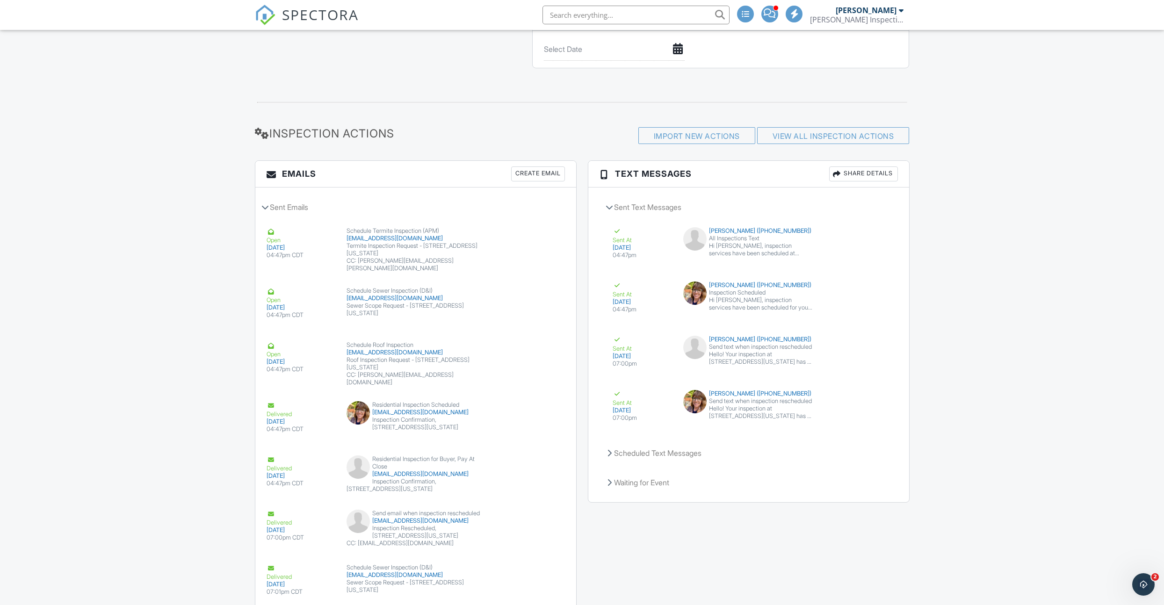
click at [543, 178] on div "Create Email" at bounding box center [538, 174] width 54 height 15
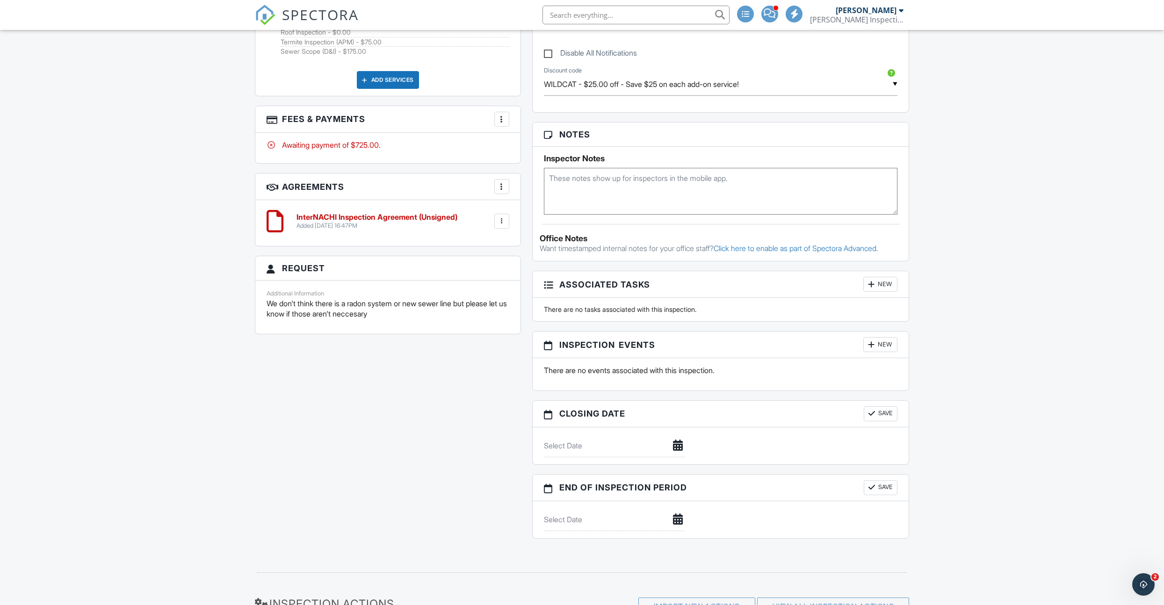
scroll to position [806, 0]
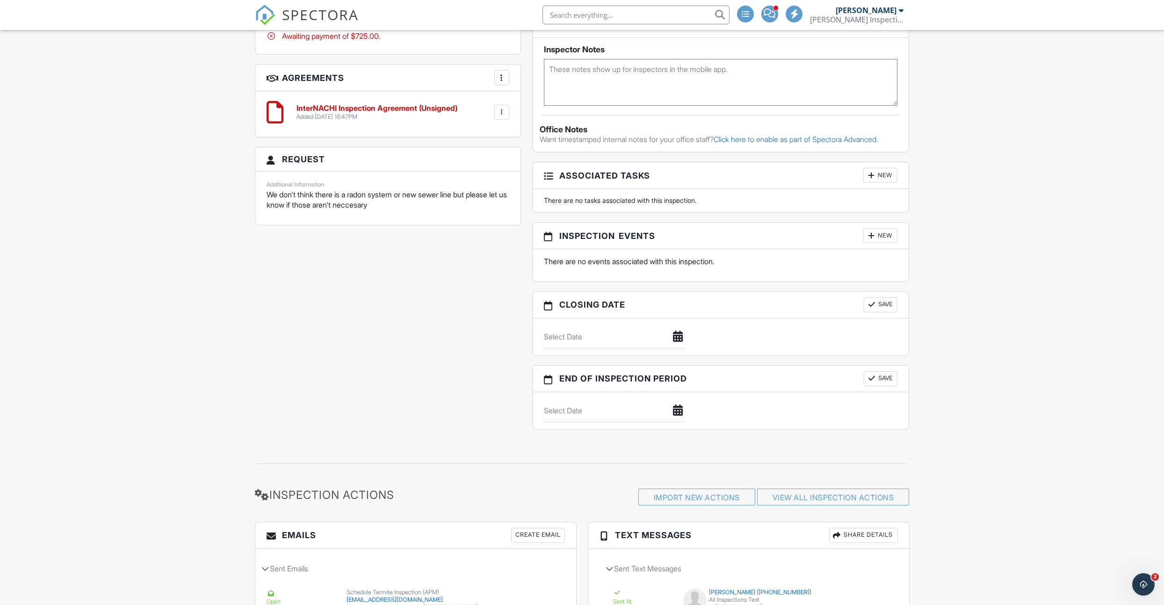
click at [890, 238] on div "New" at bounding box center [881, 235] width 34 height 15
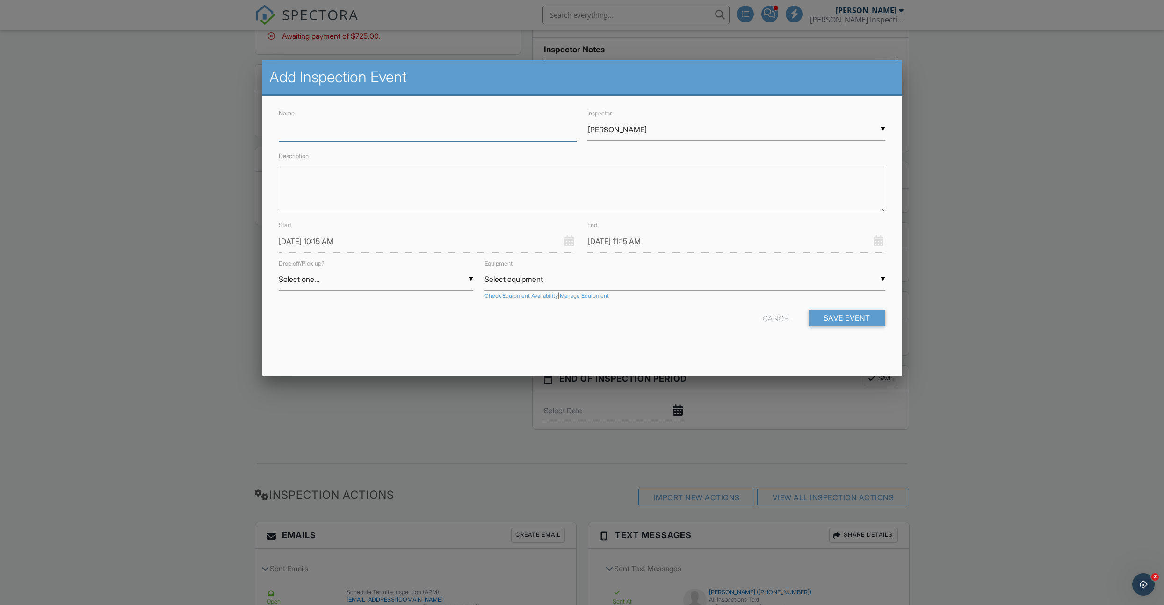
click at [313, 133] on input "Name" at bounding box center [428, 129] width 298 height 23
type input "PU Radon"
click at [322, 179] on textarea "Description" at bounding box center [582, 189] width 607 height 47
type textarea "1920"
click at [357, 238] on input "[DATE] 10:15 AM" at bounding box center [428, 241] width 298 height 23
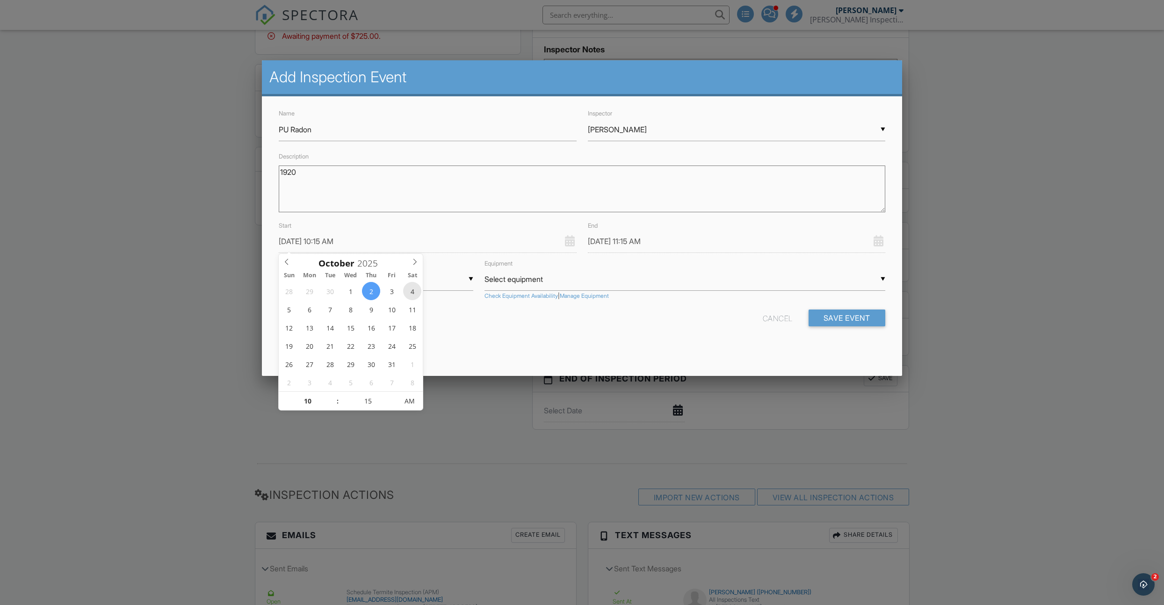
type input "10/04/2025 10:15 AM"
type input "10/04/2025 11:15 AM"
type input "10"
type input "10/04/2025 10:10 AM"
type input "05"
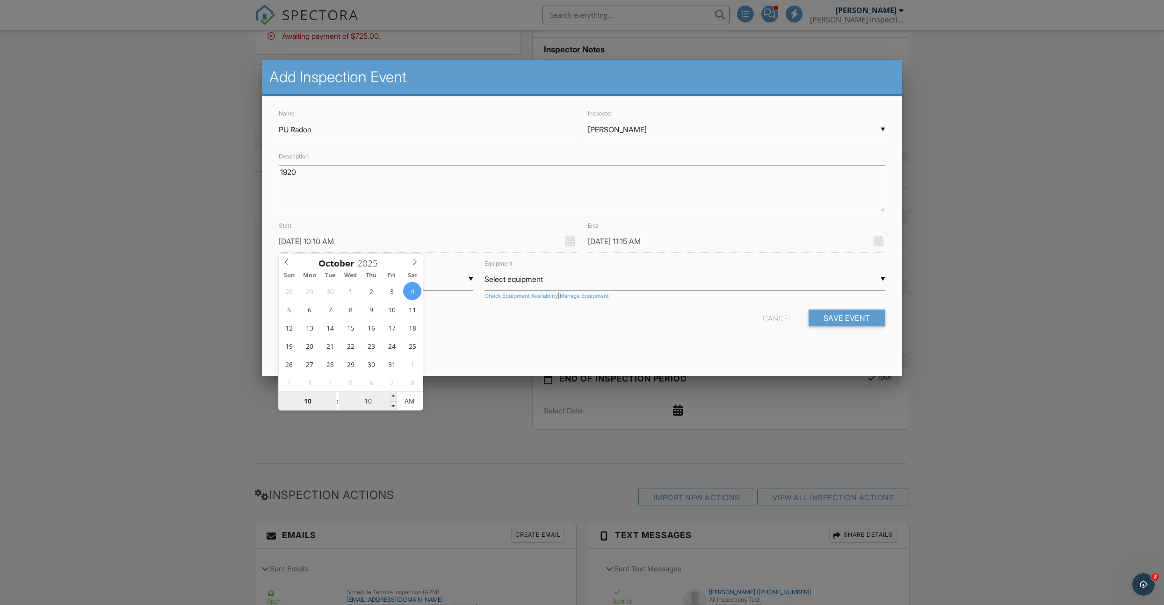
type input "10/04/2025 10:05 AM"
type input "00"
type input "10/04/2025 10:00 AM"
type input "10/04/2025 11:00 AM"
type input "11"
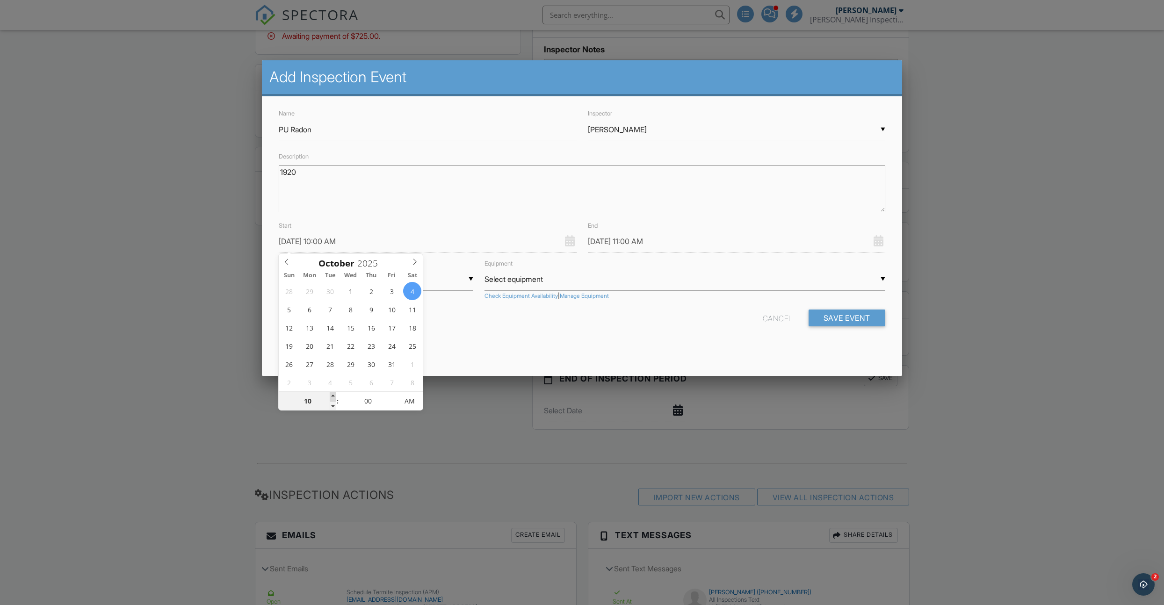
type input "10/04/2025 11:00 AM"
click at [334, 395] on span at bounding box center [333, 396] width 7 height 9
type input "10/04/2025 12:00 PM"
type input "12"
type input "10/04/2025 12:00 PM"
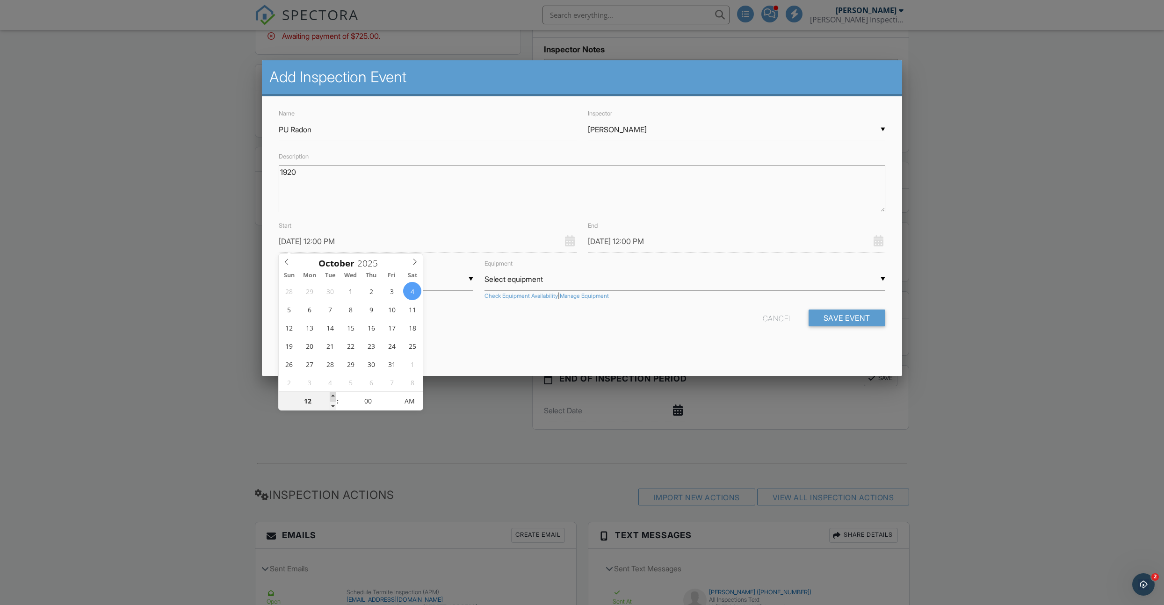
click at [334, 395] on span at bounding box center [333, 396] width 7 height 9
type input "10/04/2025 1:00 PM"
click at [478, 340] on div "Name PU Radon Inspector ▼ Lincoln Mertz Lincoln Mertz Lincoln Mertz Description…" at bounding box center [582, 225] width 640 height 258
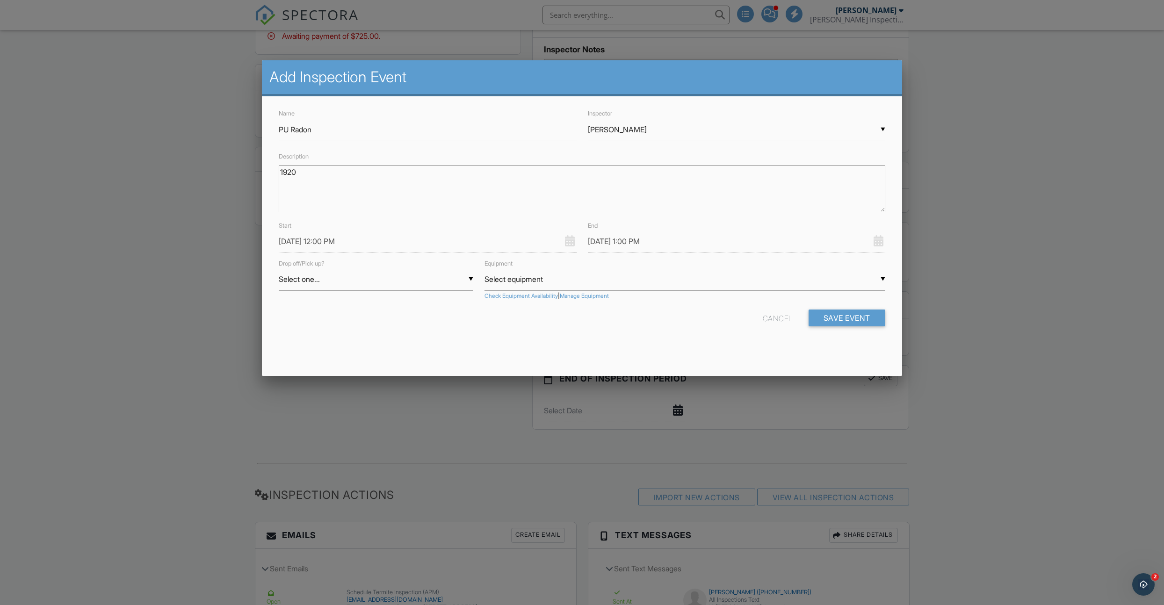
click at [340, 281] on div "▼ Select one... Select one... Drop Pickup Select one... Drop Pickup" at bounding box center [376, 279] width 195 height 23
drag, startPoint x: 316, startPoint y: 320, endPoint x: 342, endPoint y: 323, distance: 26.3
click at [316, 320] on span "Pickup" at bounding box center [376, 326] width 195 height 23
type input "Pickup"
drag, startPoint x: 848, startPoint y: 321, endPoint x: 840, endPoint y: 320, distance: 8.0
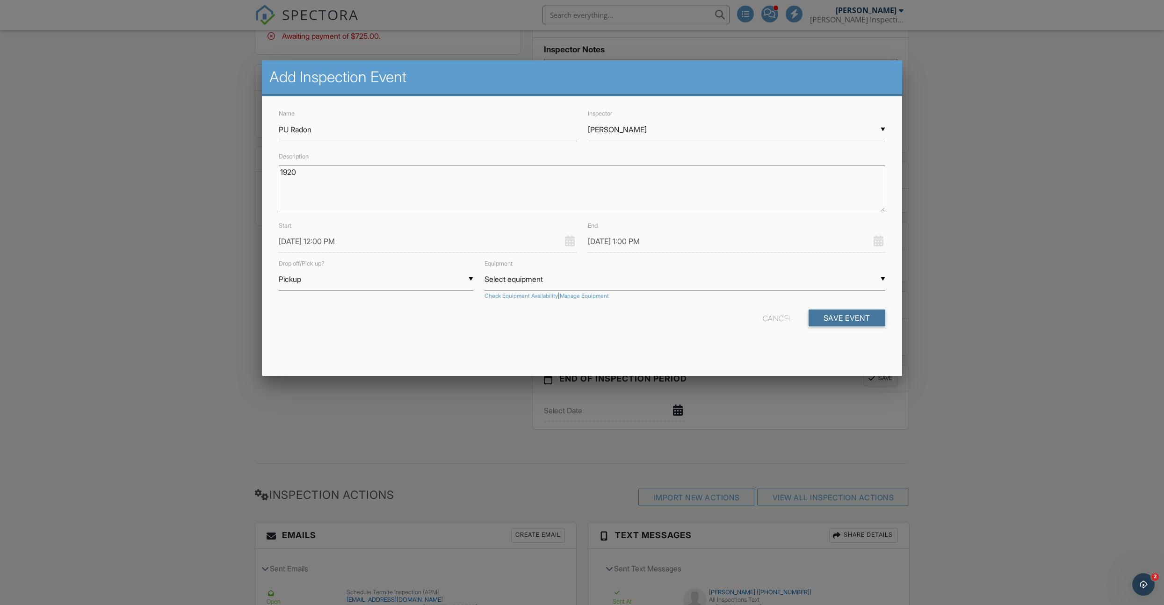
click at [847, 321] on button "Save Event" at bounding box center [847, 318] width 77 height 17
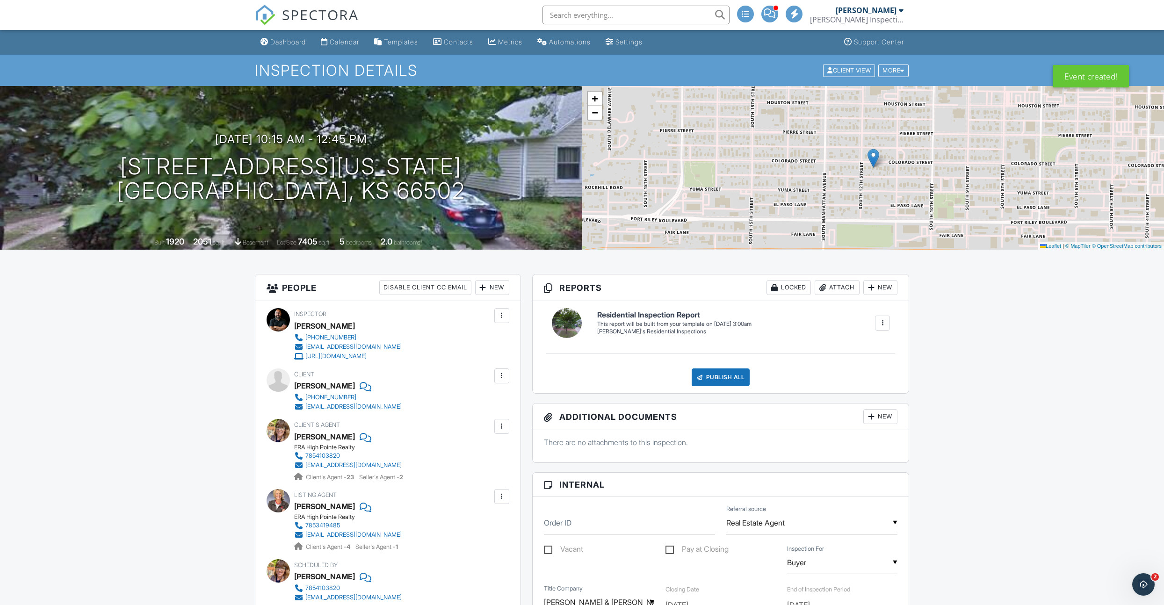
click at [291, 41] on div "Dashboard" at bounding box center [288, 42] width 36 height 8
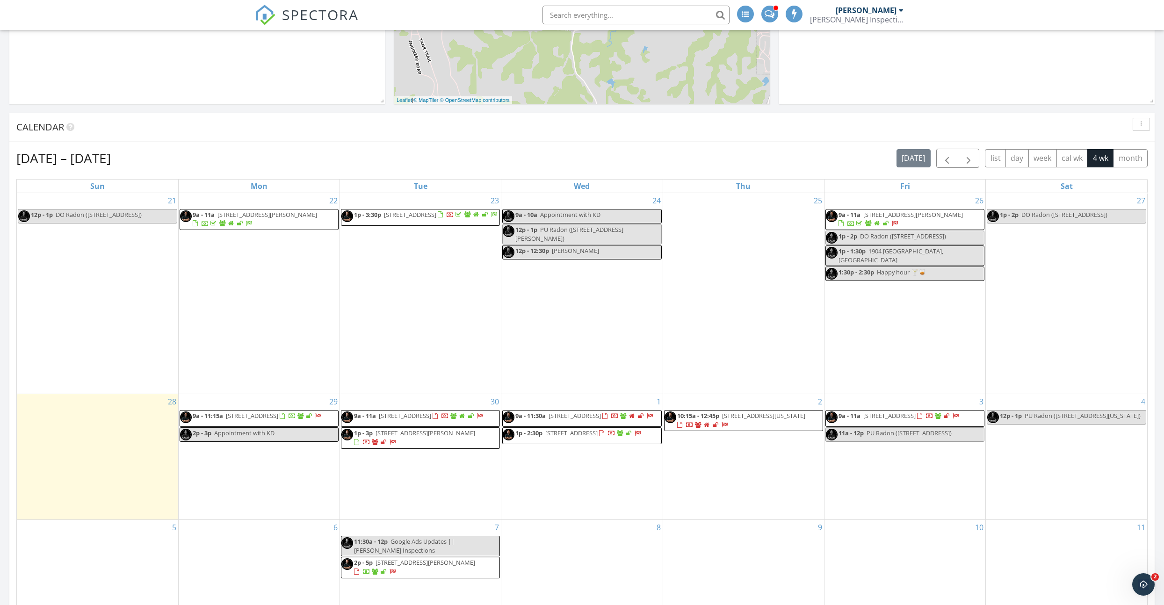
scroll to position [321, 0]
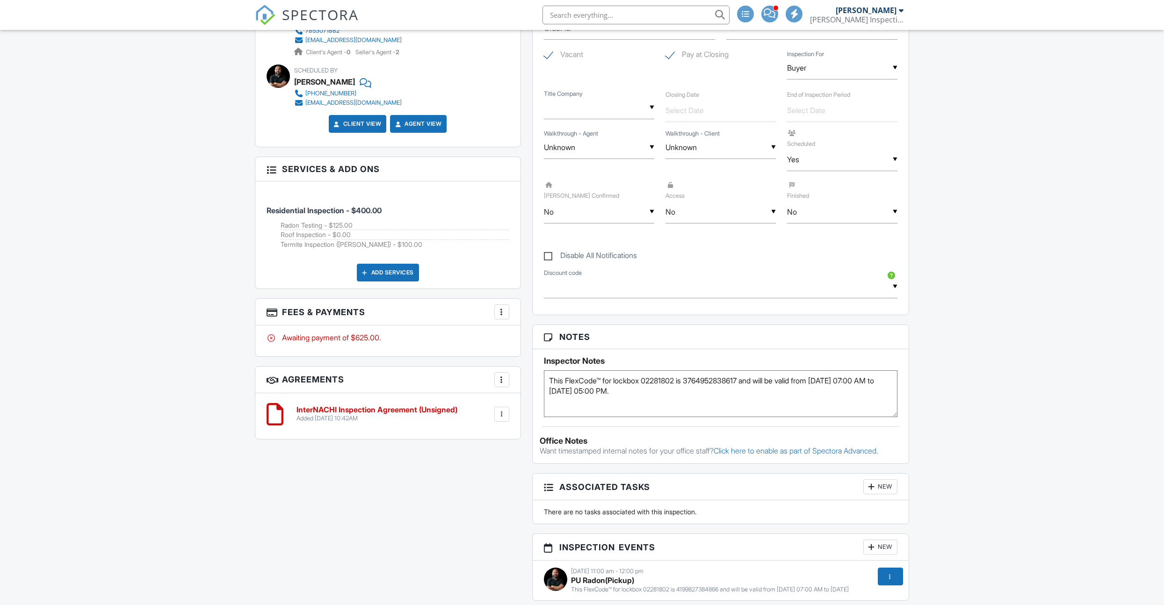
scroll to position [495, 0]
drag, startPoint x: 680, startPoint y: 217, endPoint x: 685, endPoint y: 236, distance: 19.4
click at [680, 217] on div "▼ No N/A Yes No N/A Yes No" at bounding box center [721, 212] width 110 height 23
click at [690, 257] on span "Yes" at bounding box center [688, 259] width 27 height 23
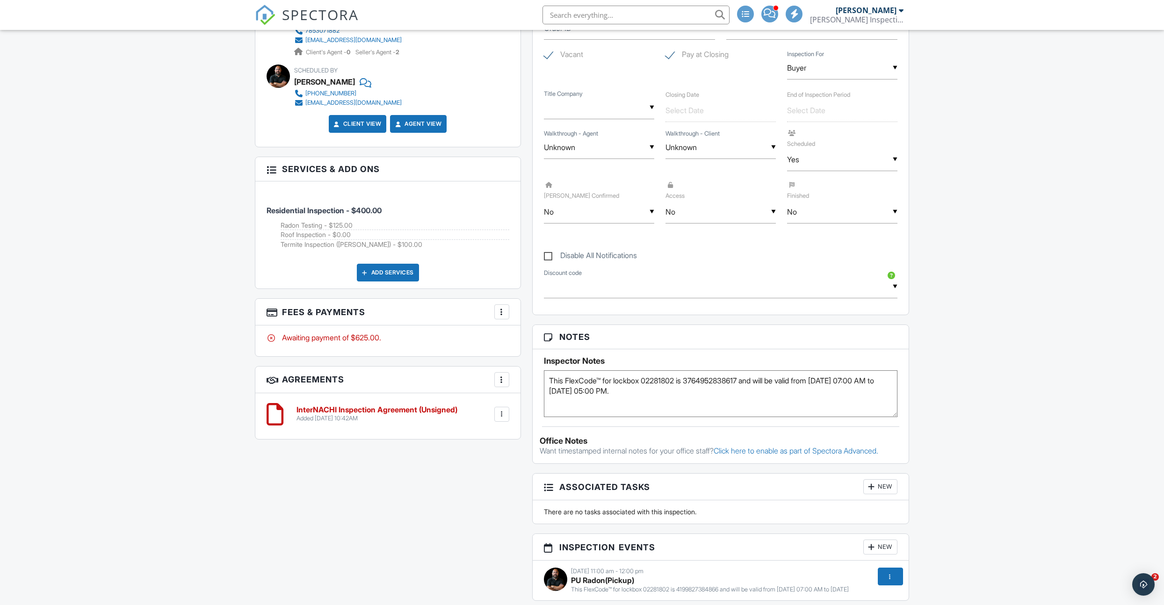
type input "Yes"
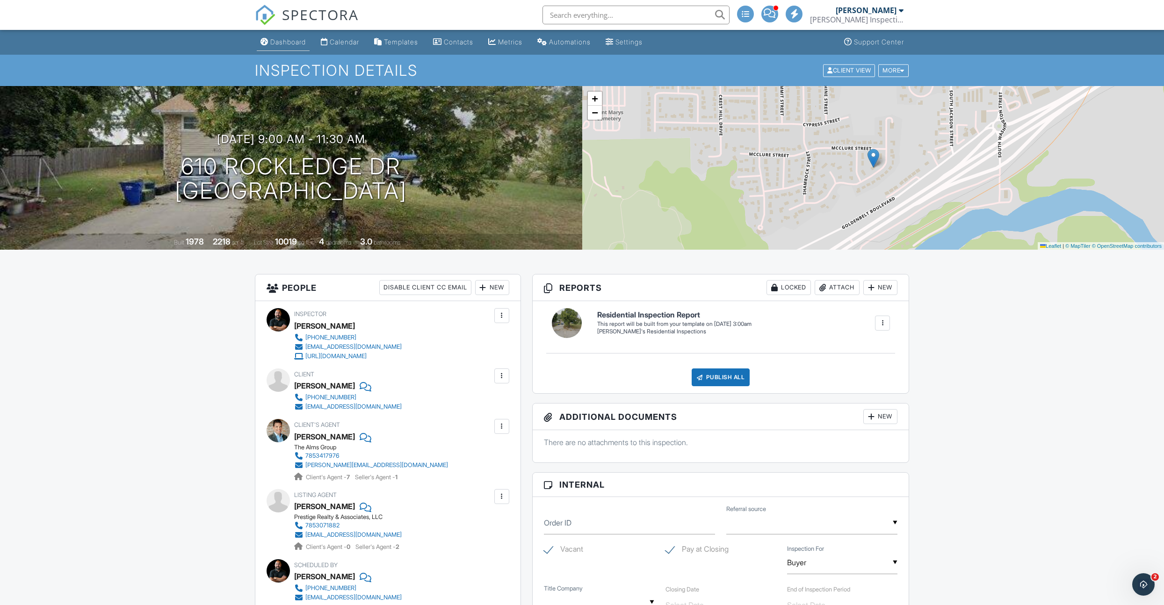
click at [295, 43] on div "Dashboard" at bounding box center [288, 42] width 36 height 8
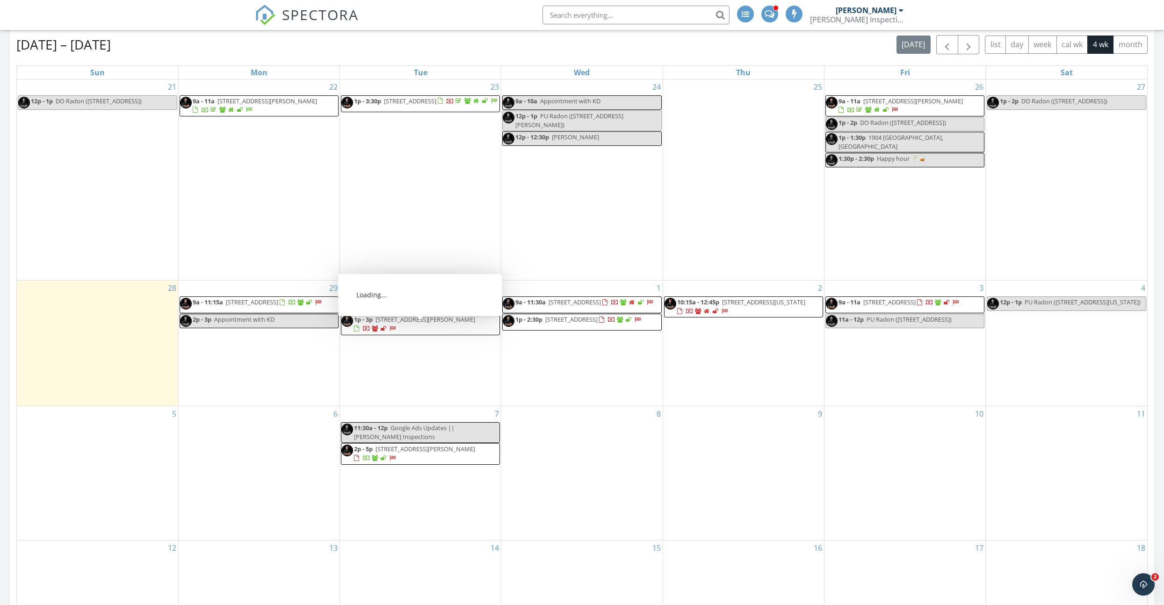
scroll to position [343, 0]
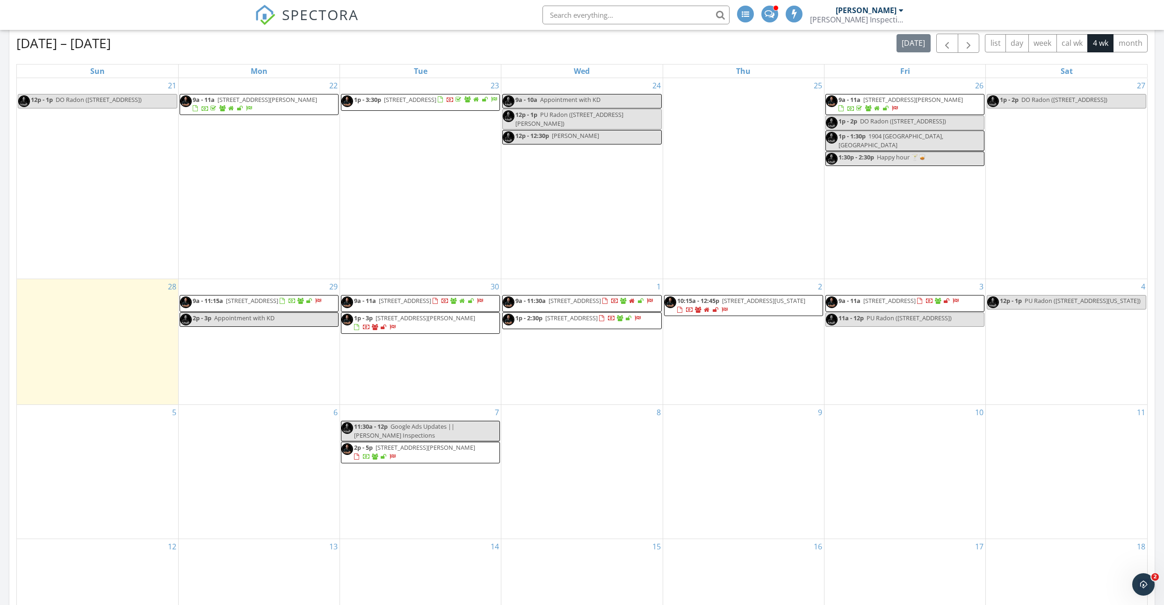
click at [437, 322] on span "[STREET_ADDRESS][PERSON_NAME]" at bounding box center [426, 318] width 100 height 8
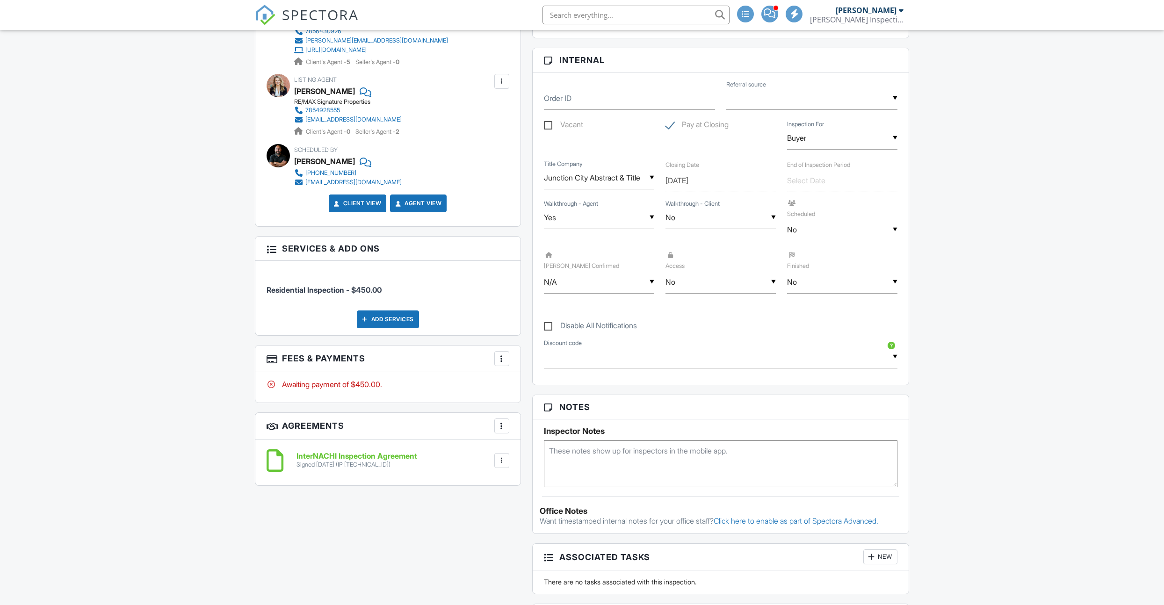
click at [588, 449] on textarea at bounding box center [721, 464] width 354 height 47
type textarea "Owner will let me in"
click at [672, 276] on input "No" at bounding box center [721, 281] width 110 height 23
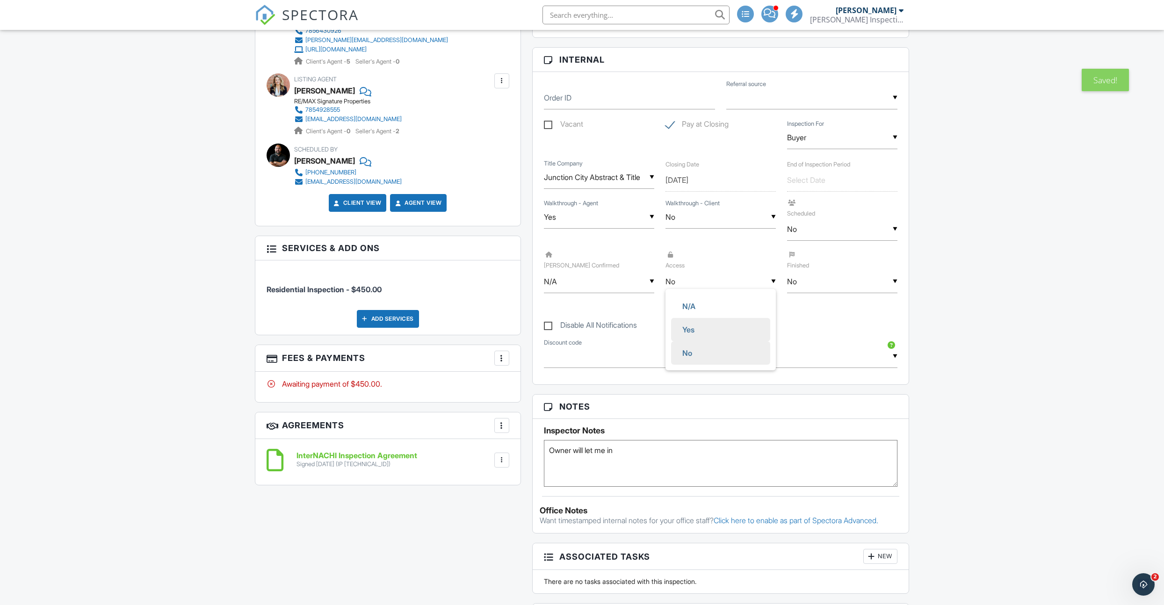
click at [691, 330] on span "Yes" at bounding box center [688, 329] width 27 height 23
type input "Yes"
click at [807, 232] on div "▼ No N/A Yes No N/A Yes No" at bounding box center [842, 229] width 110 height 23
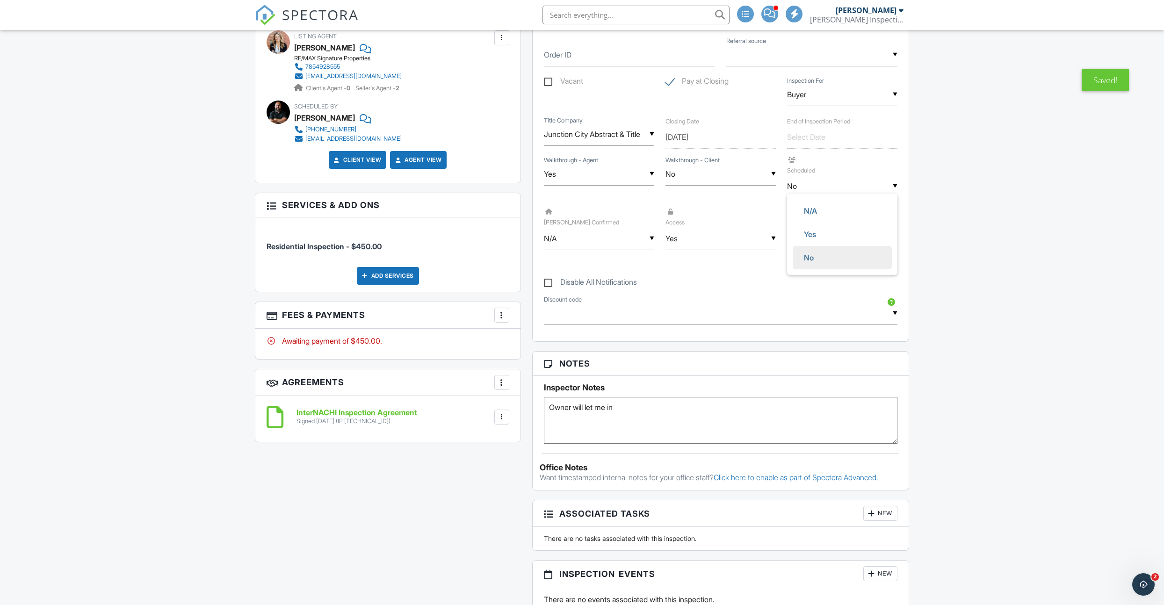
drag, startPoint x: 817, startPoint y: 236, endPoint x: 730, endPoint y: 221, distance: 88.7
click at [817, 236] on span "Yes" at bounding box center [810, 234] width 27 height 23
type input "Yes"
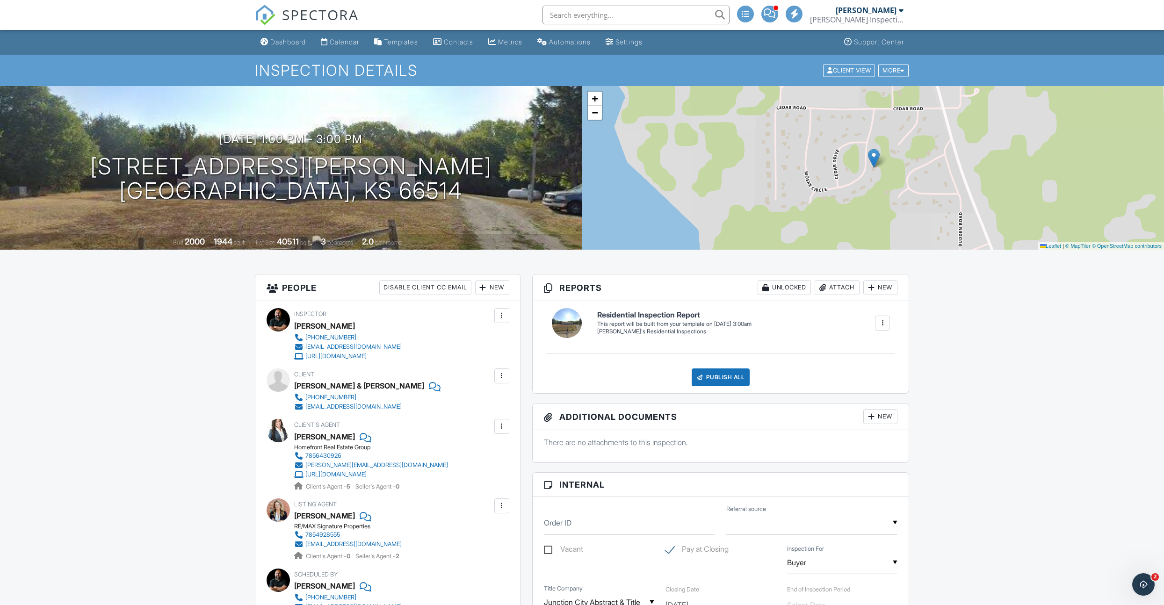
click at [289, 42] on div "Dashboard" at bounding box center [288, 42] width 36 height 8
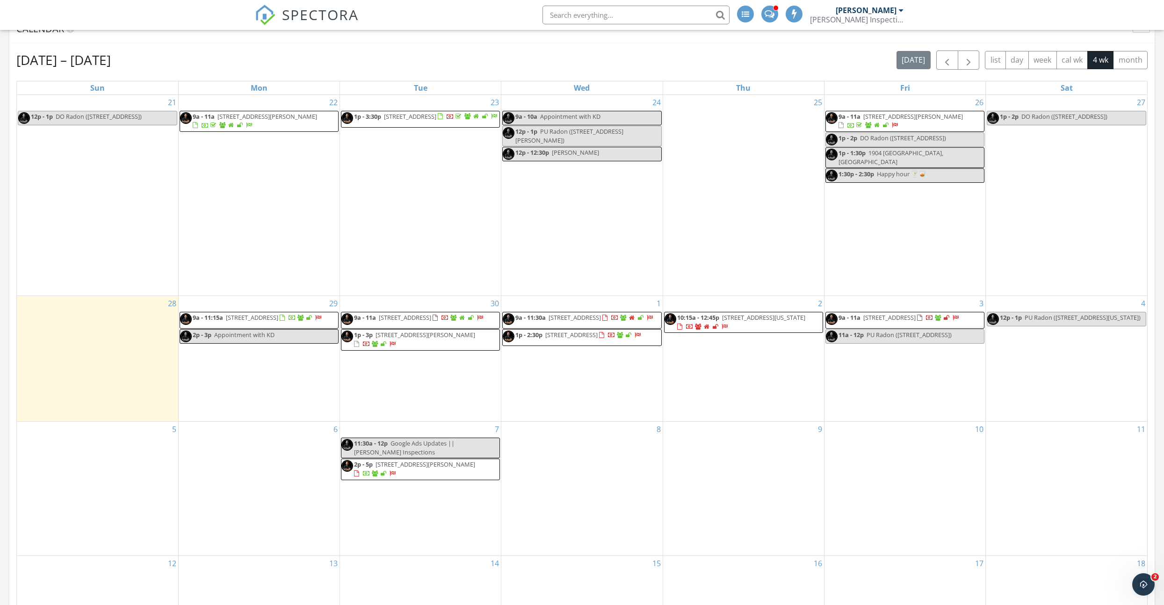
scroll to position [384, 0]
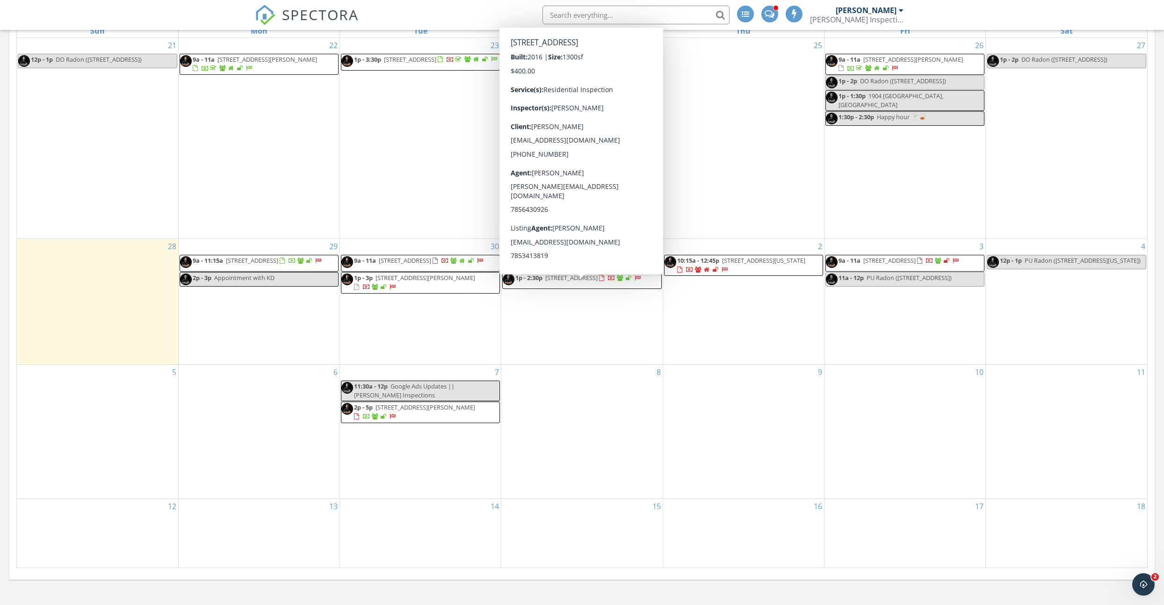
click at [591, 282] on span "430 Laramie St, Manhattan 66502" at bounding box center [571, 278] width 52 height 8
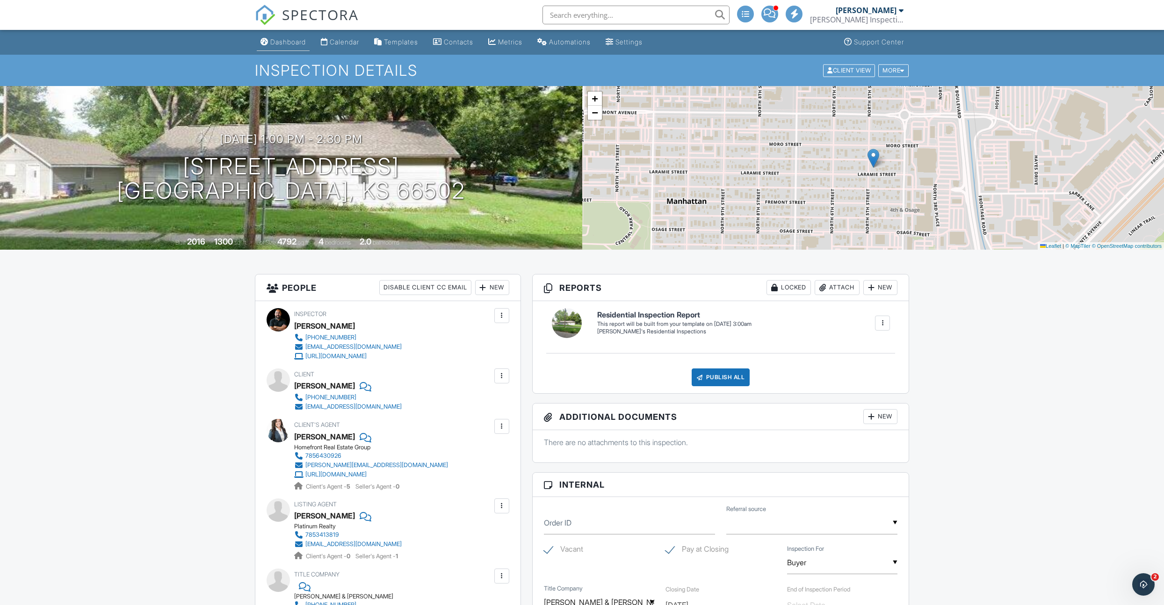
click at [291, 44] on div "Dashboard" at bounding box center [288, 42] width 36 height 8
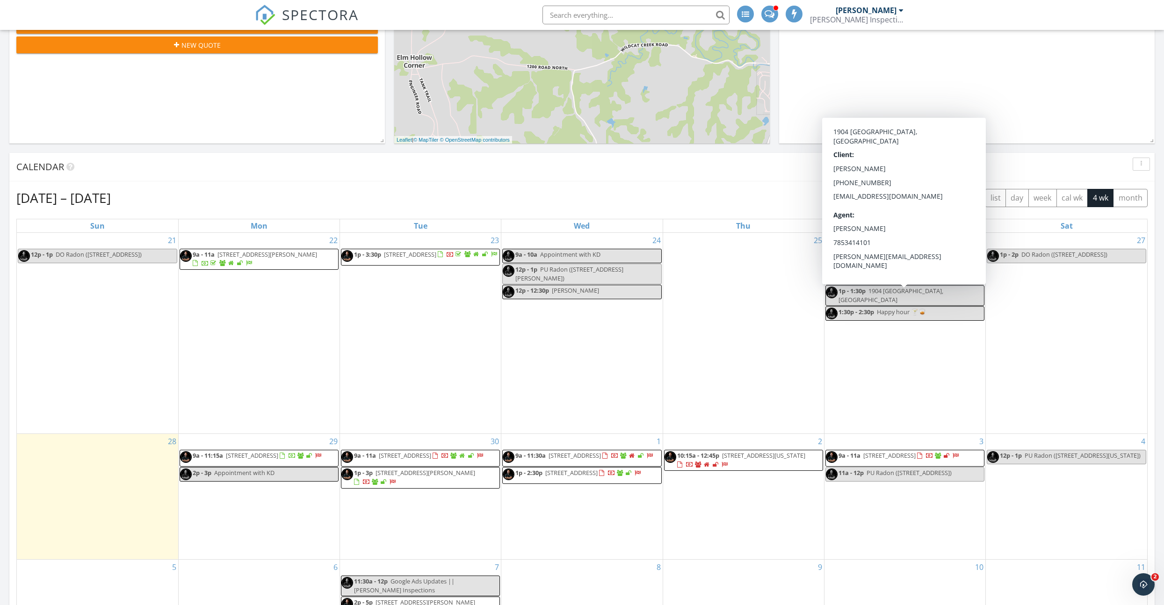
scroll to position [189, 0]
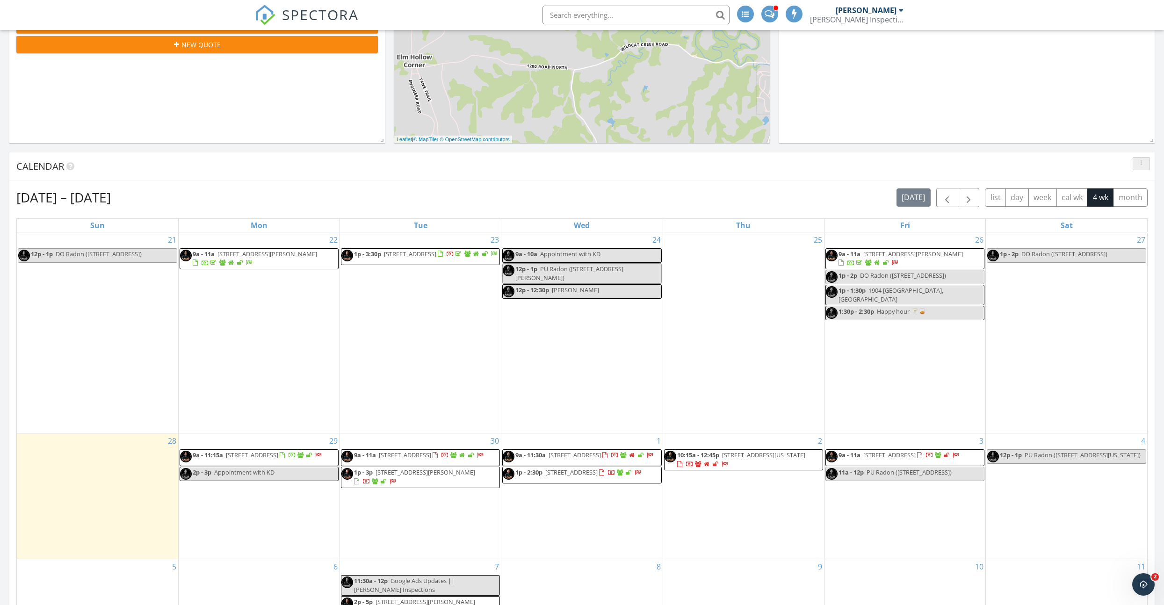
drag, startPoint x: 1141, startPoint y: 164, endPoint x: 1119, endPoint y: 174, distance: 24.7
click at [1141, 164] on icon "button" at bounding box center [1141, 163] width 1 height 7
click at [1118, 189] on div at bounding box center [1119, 185] width 7 height 7
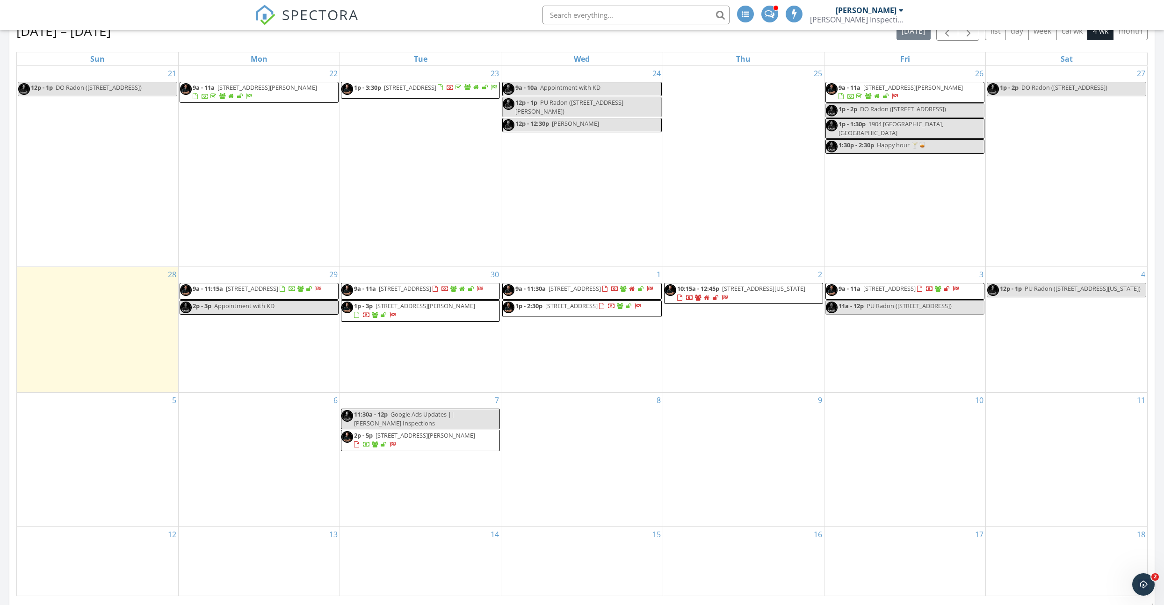
scroll to position [355, 0]
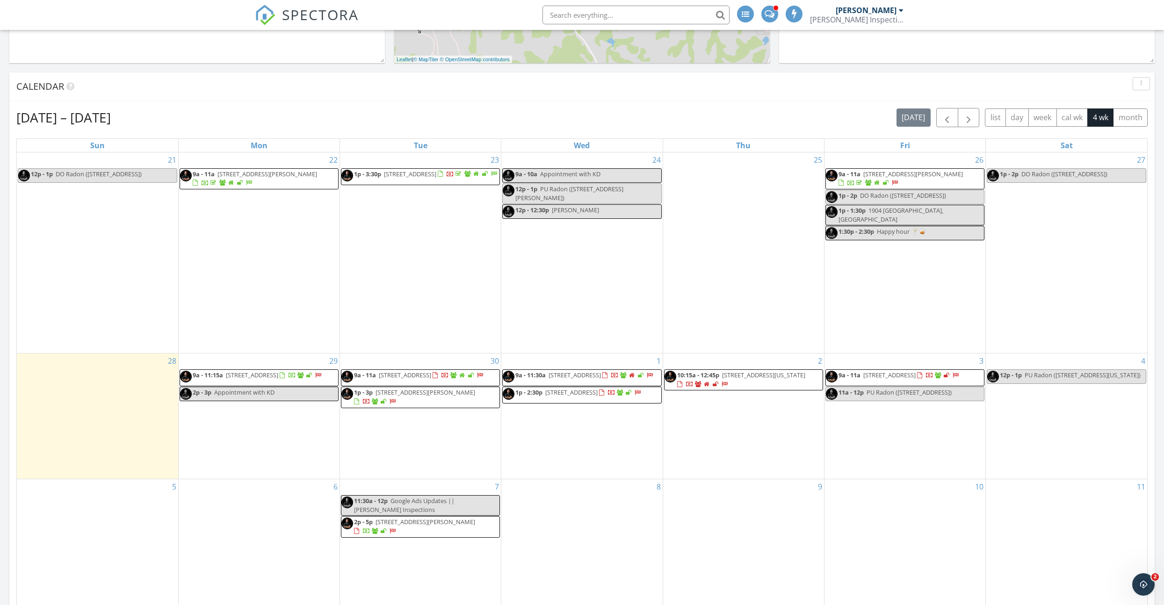
click at [1143, 83] on div "button" at bounding box center [1141, 83] width 9 height 7
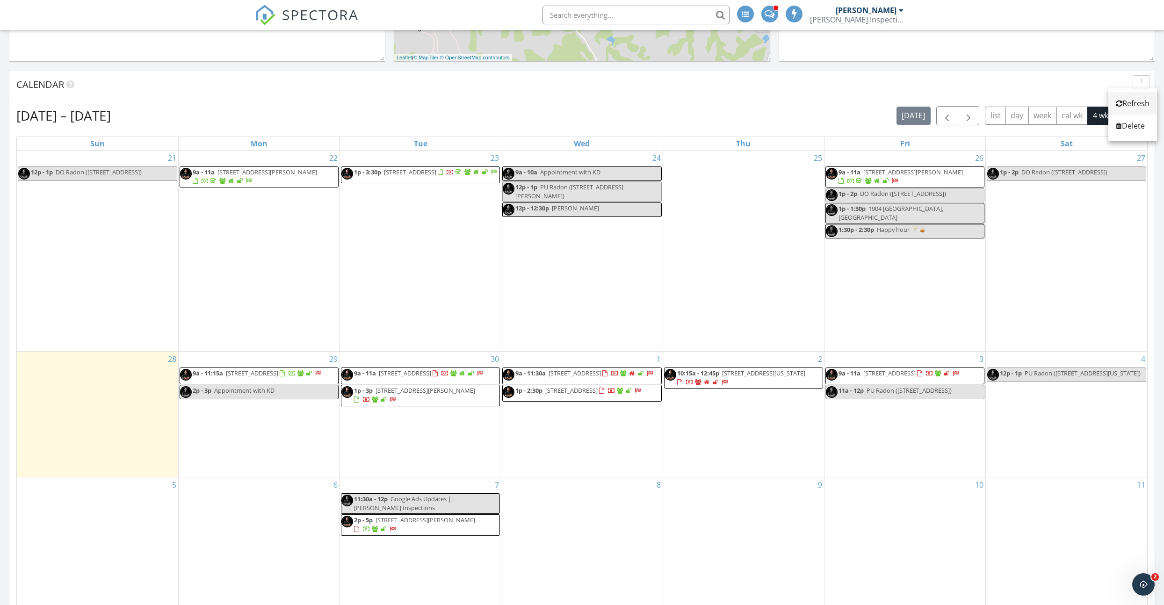
click at [1120, 103] on div at bounding box center [1119, 103] width 7 height 7
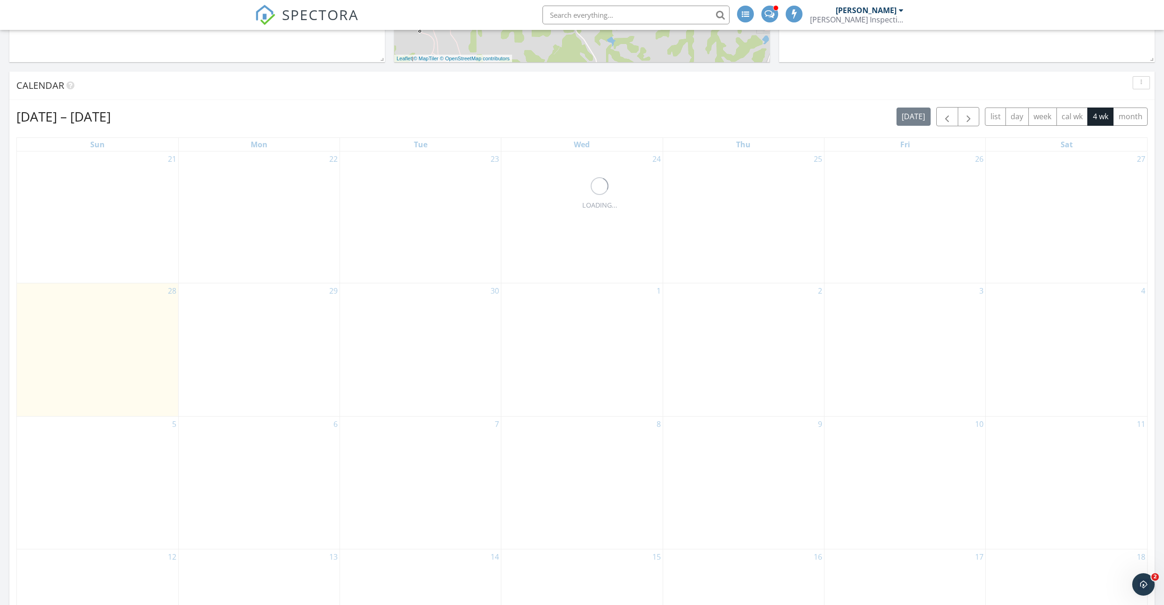
scroll to position [269, 0]
